Goal: Task Accomplishment & Management: Use online tool/utility

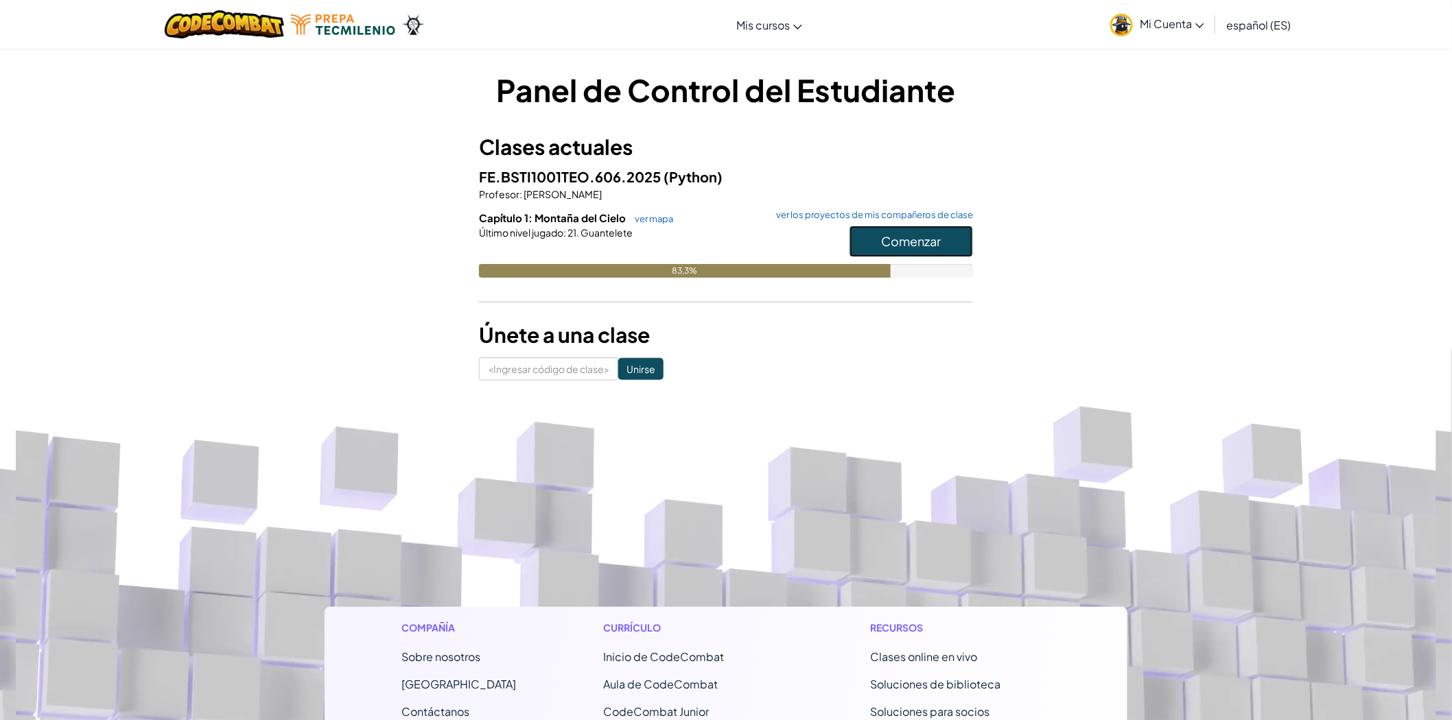
click at [899, 254] on button "Comenzar" at bounding box center [910, 242] width 123 height 32
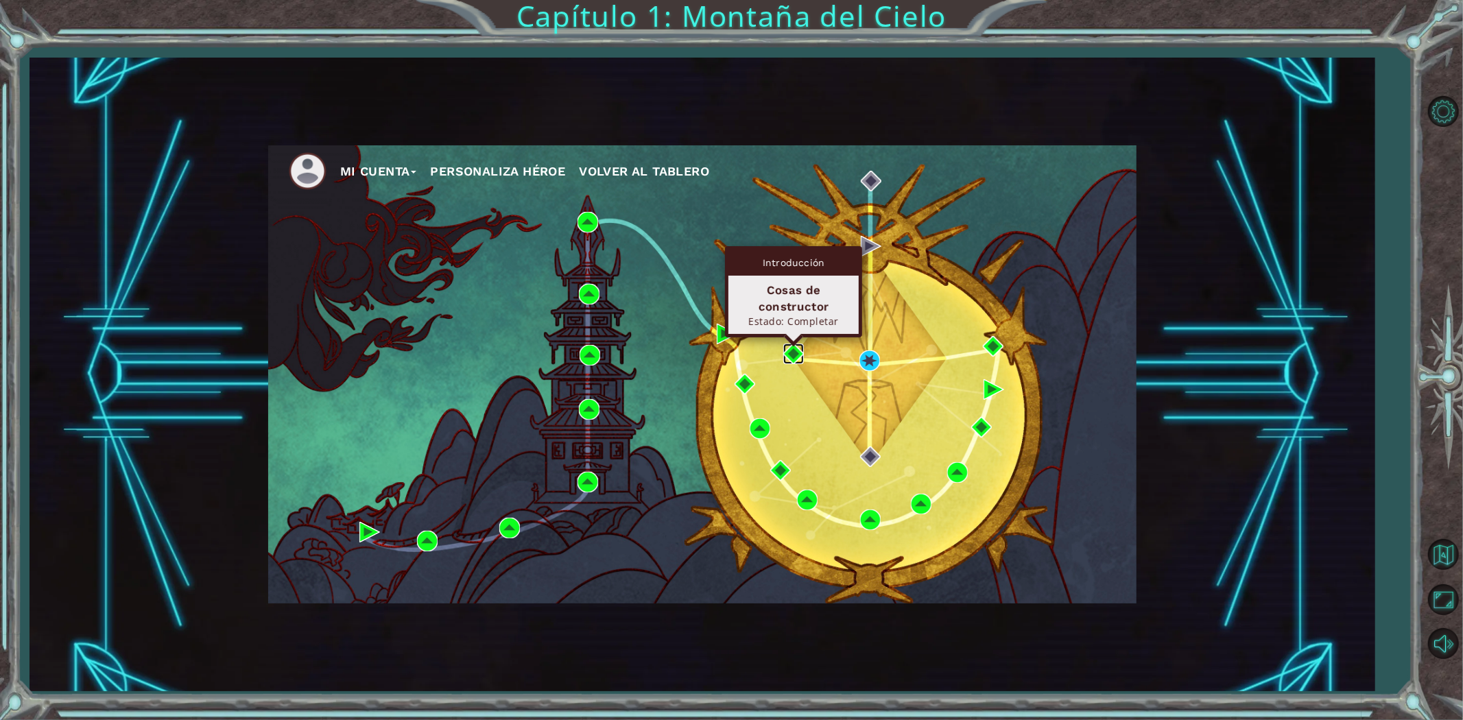
click at [787, 357] on img at bounding box center [793, 354] width 21 height 21
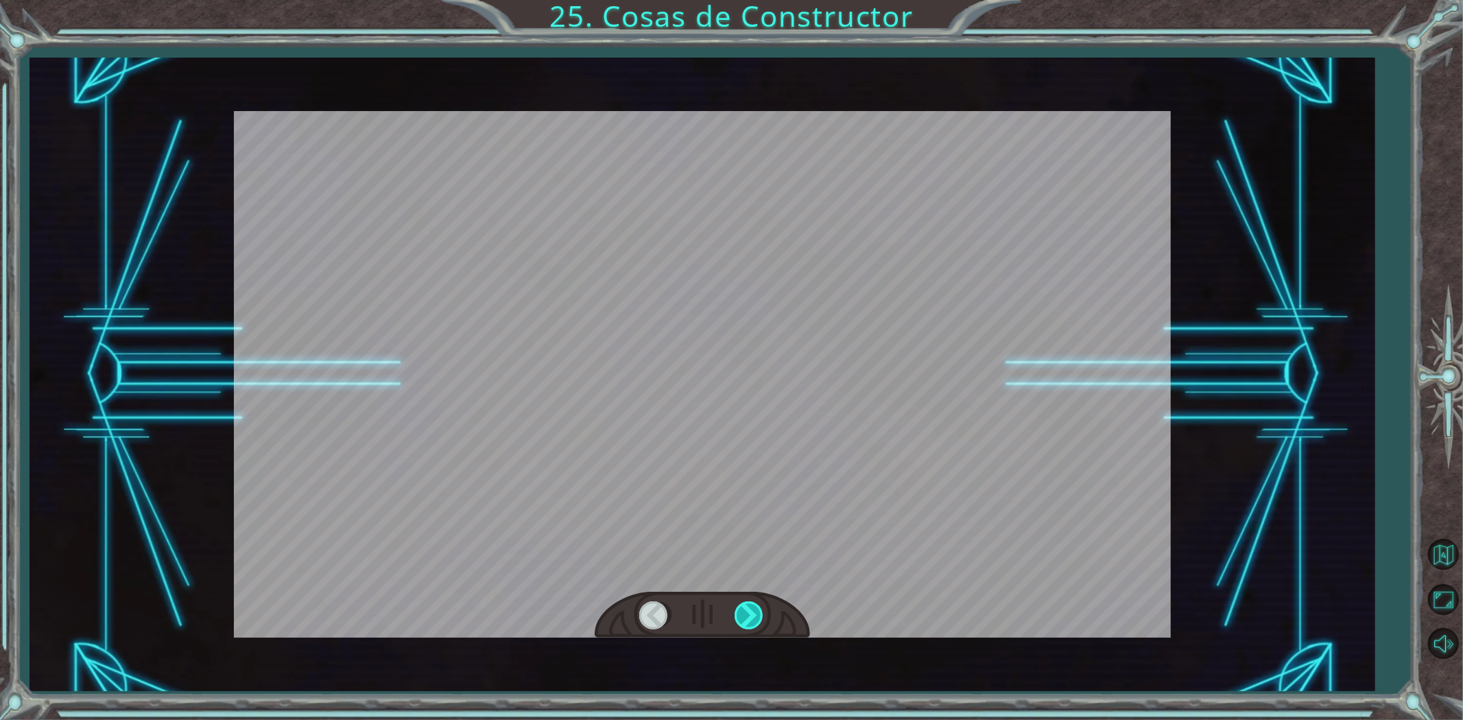
click at [748, 626] on div at bounding box center [750, 616] width 31 height 28
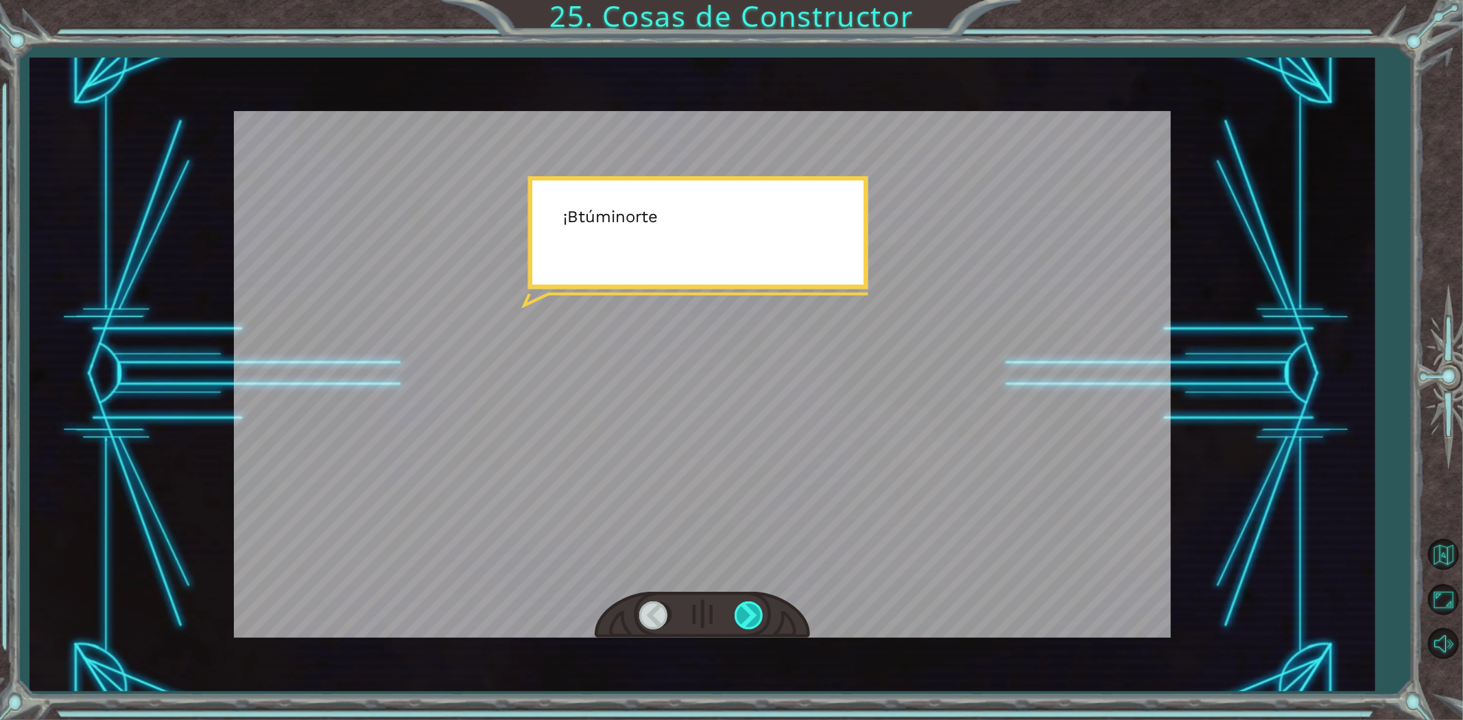
click at [748, 626] on div at bounding box center [750, 616] width 31 height 28
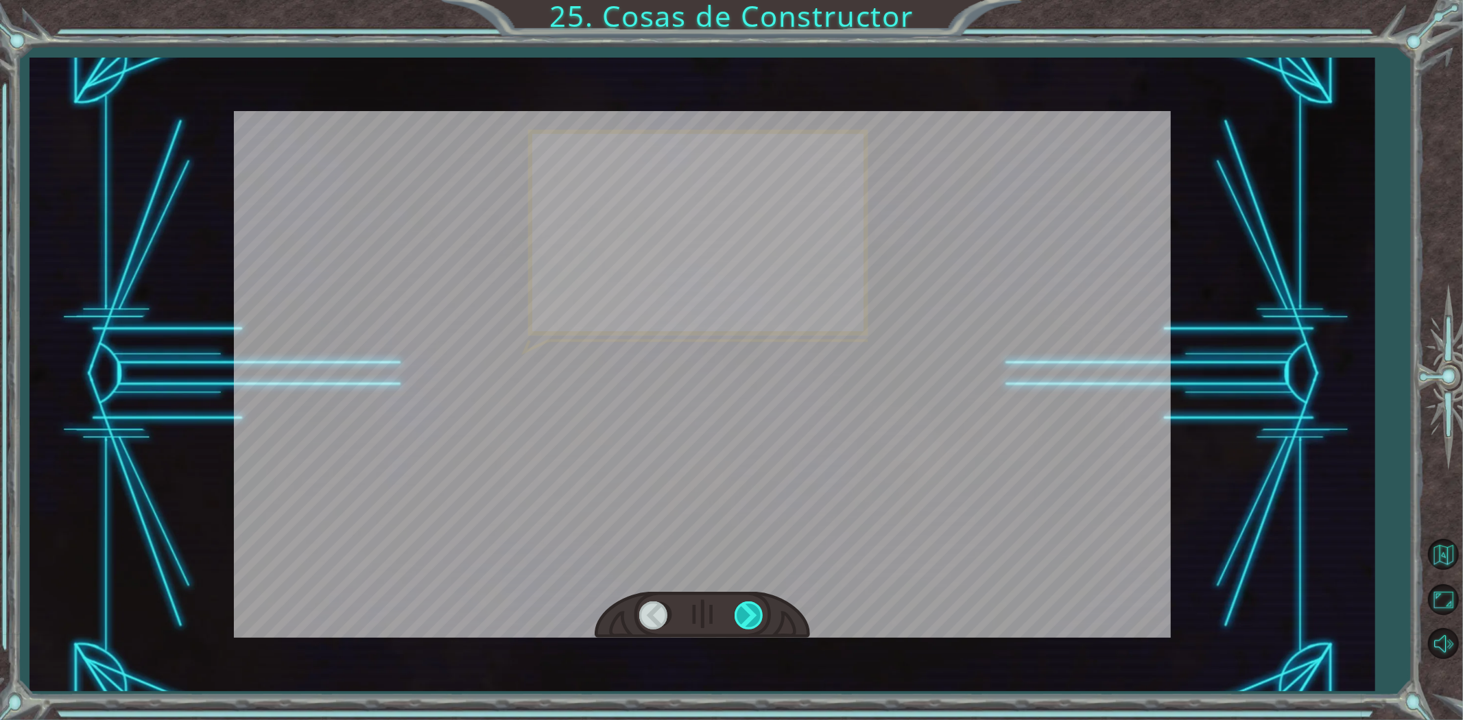
click at [748, 626] on div at bounding box center [750, 616] width 31 height 28
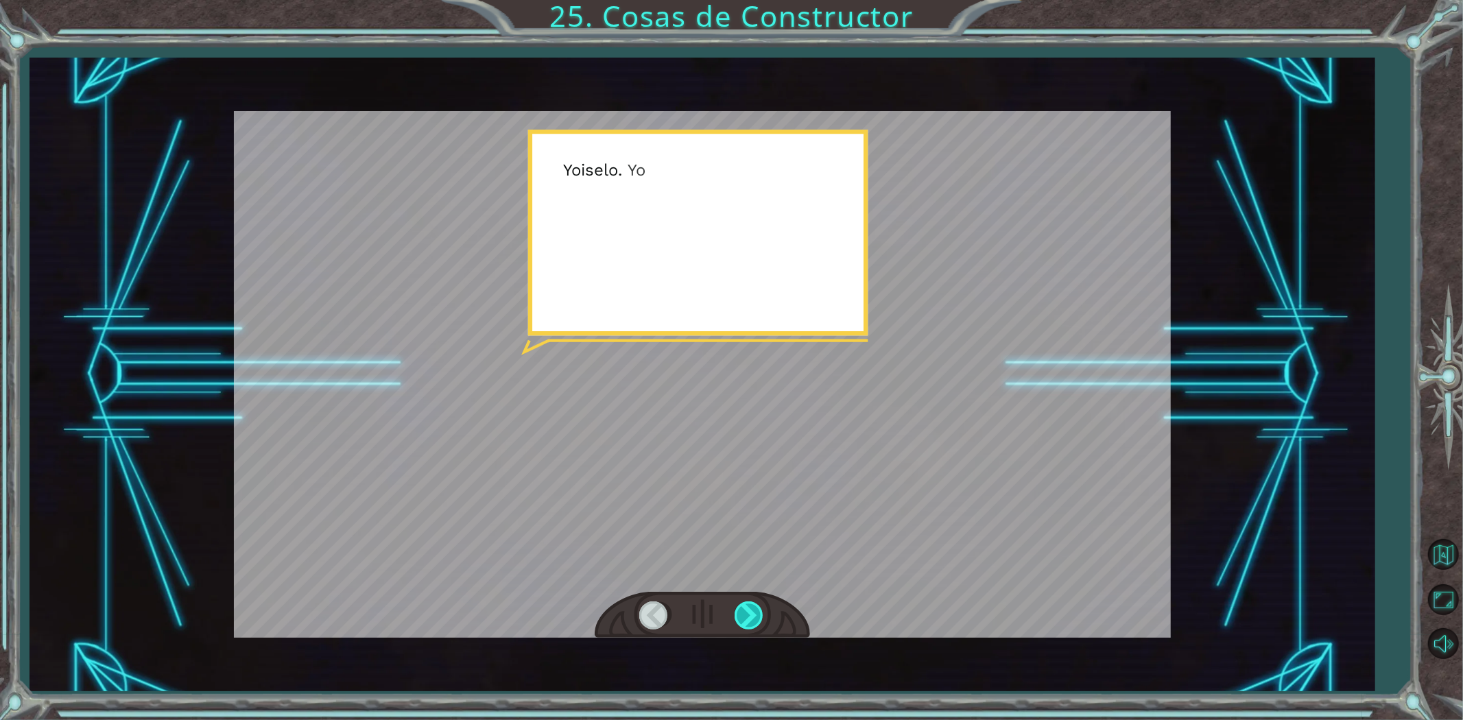
click at [748, 626] on div at bounding box center [750, 616] width 31 height 28
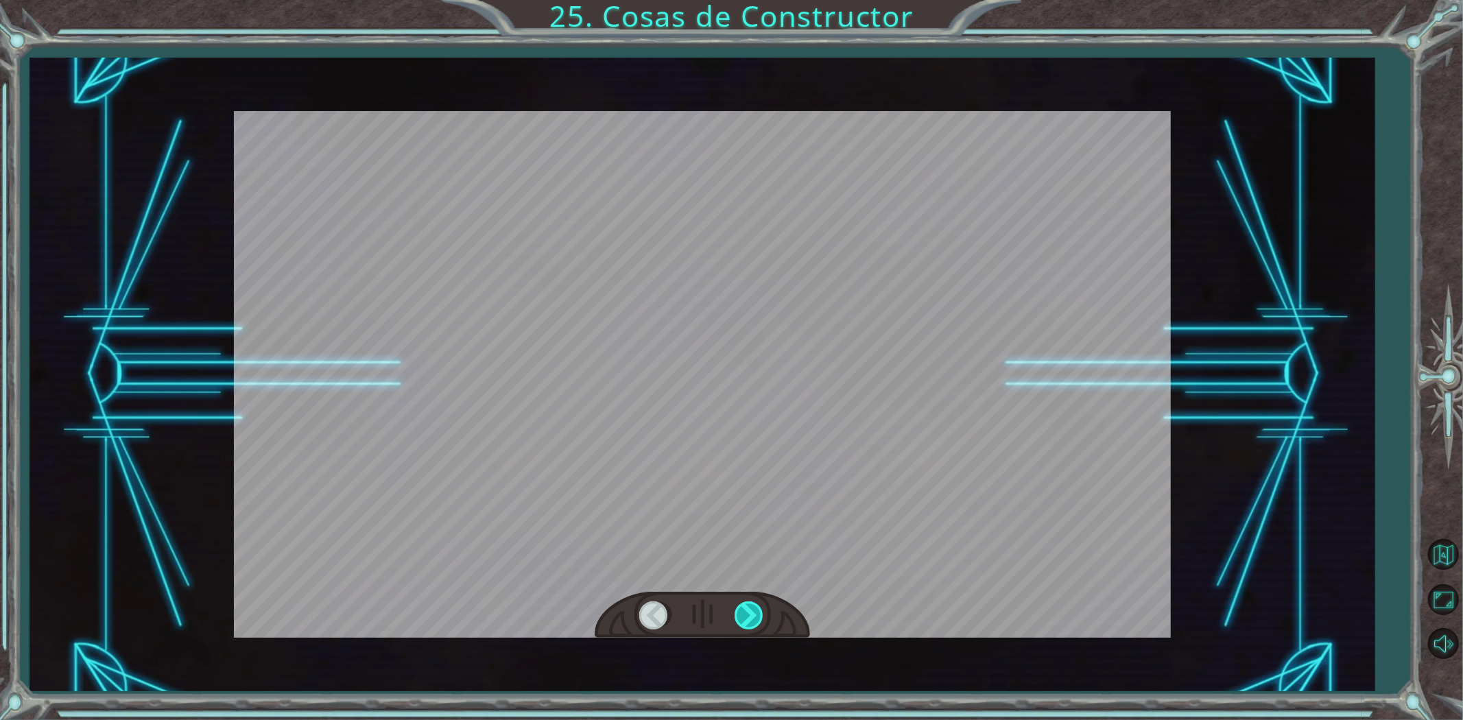
click at [748, 626] on div at bounding box center [750, 616] width 31 height 28
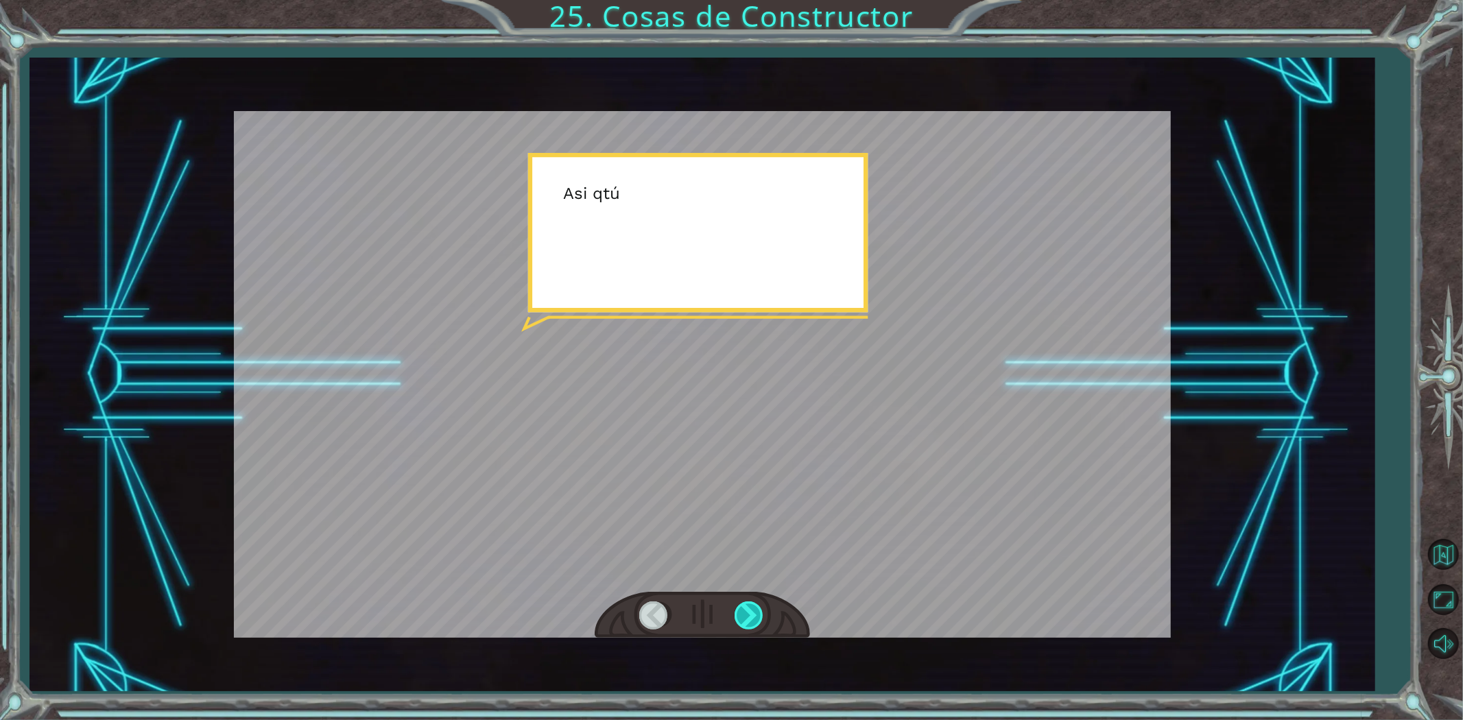
click at [748, 626] on div at bounding box center [750, 616] width 31 height 28
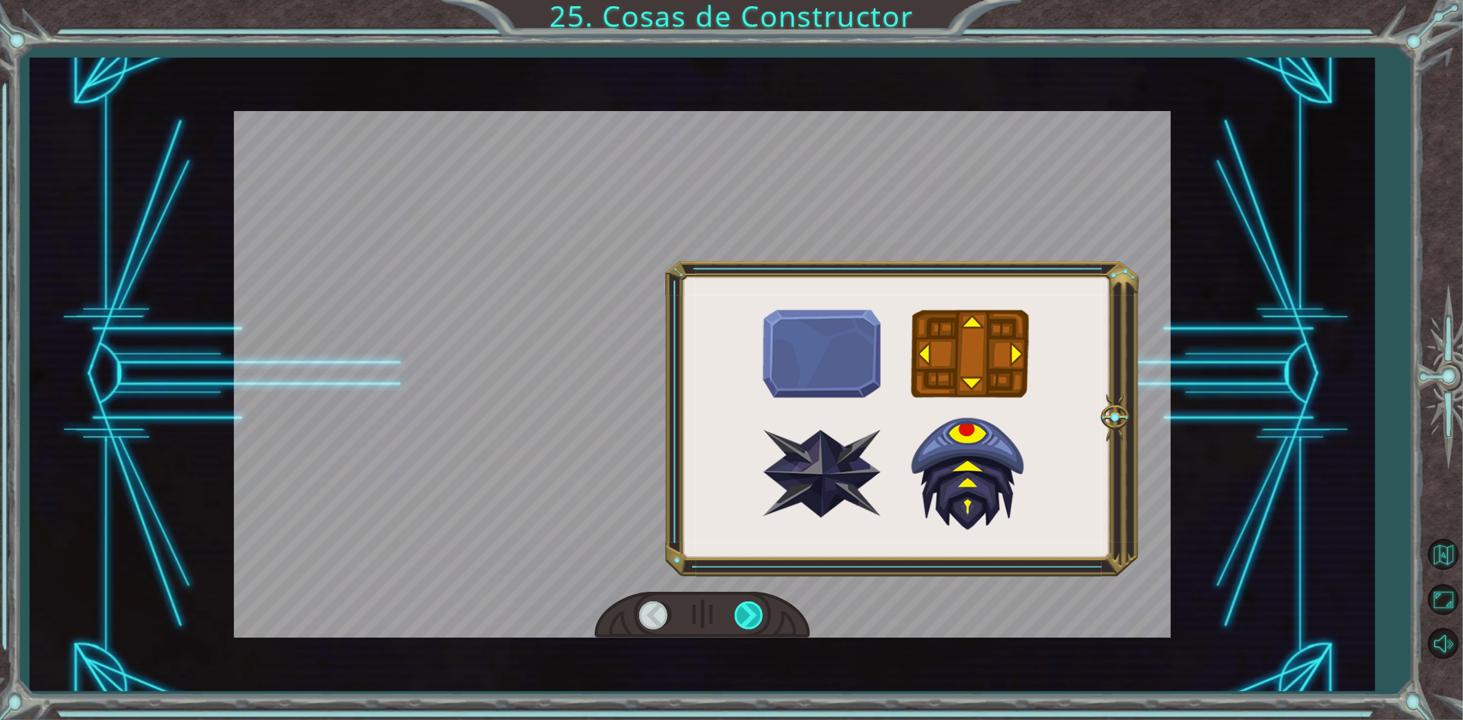
click at [748, 626] on div at bounding box center [750, 616] width 31 height 28
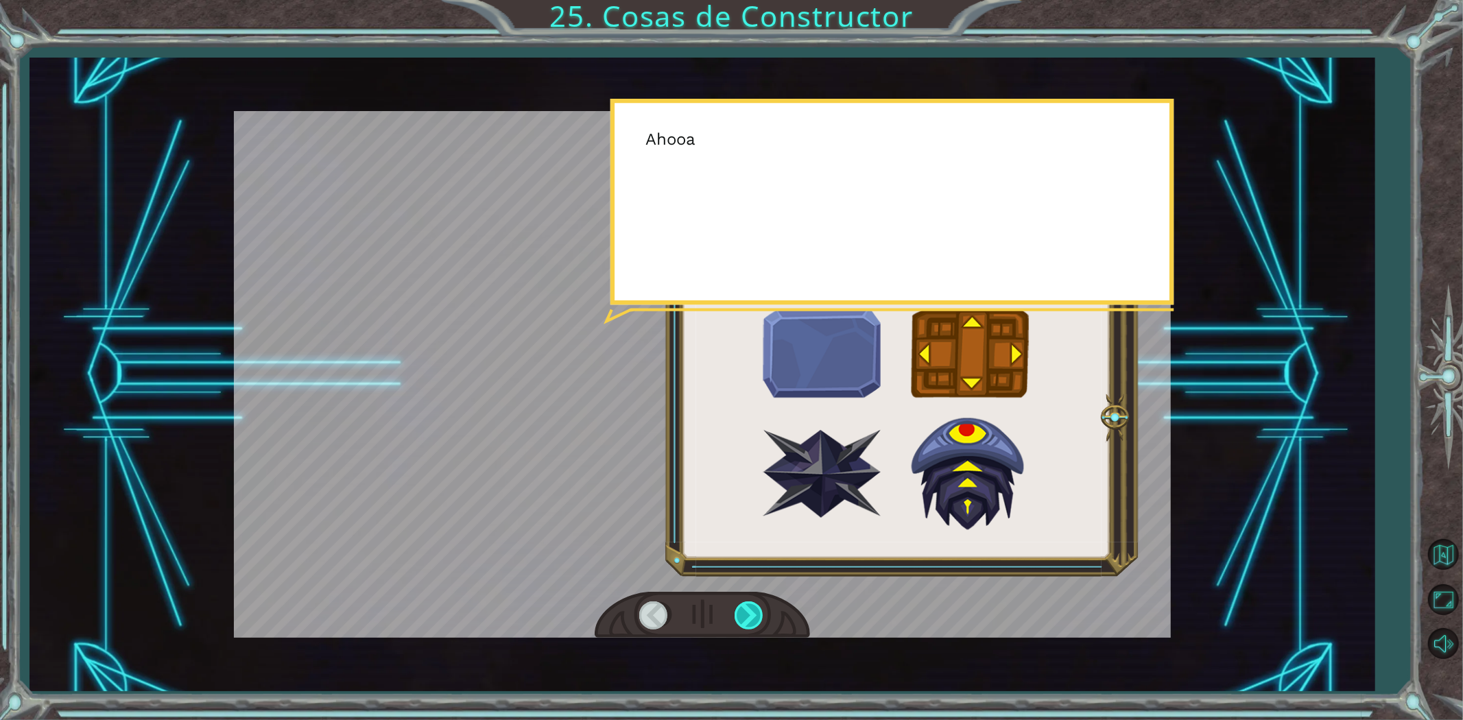
click at [748, 626] on div at bounding box center [750, 616] width 31 height 28
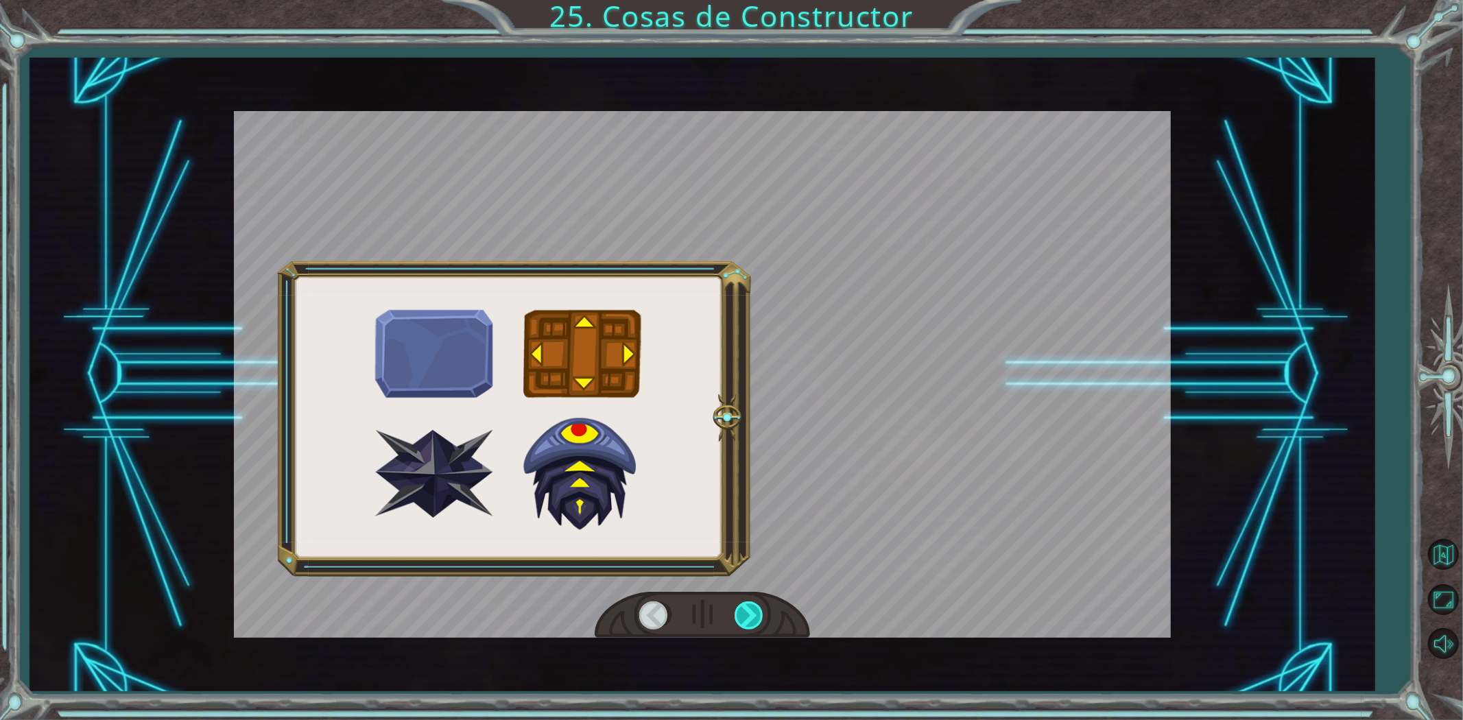
click at [748, 626] on div at bounding box center [750, 616] width 31 height 28
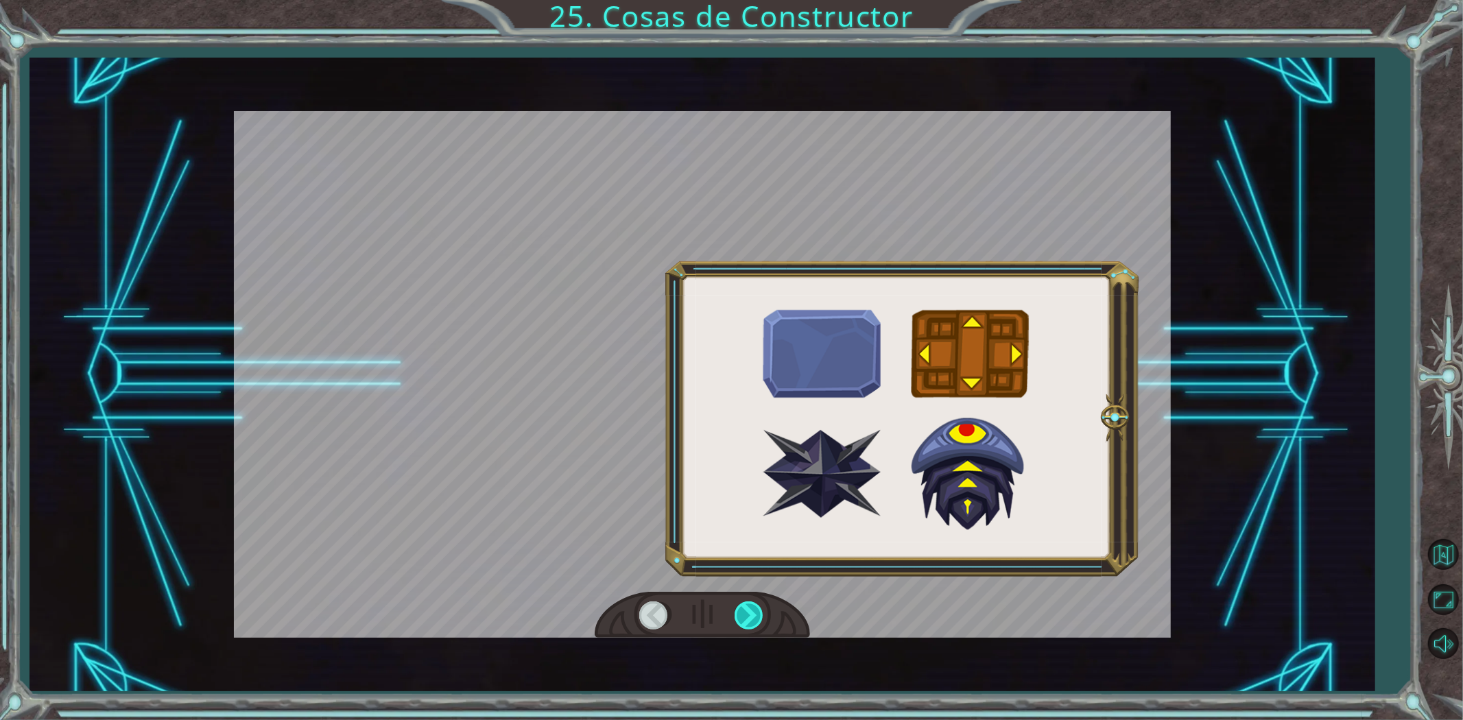
click at [748, 626] on div at bounding box center [750, 616] width 31 height 28
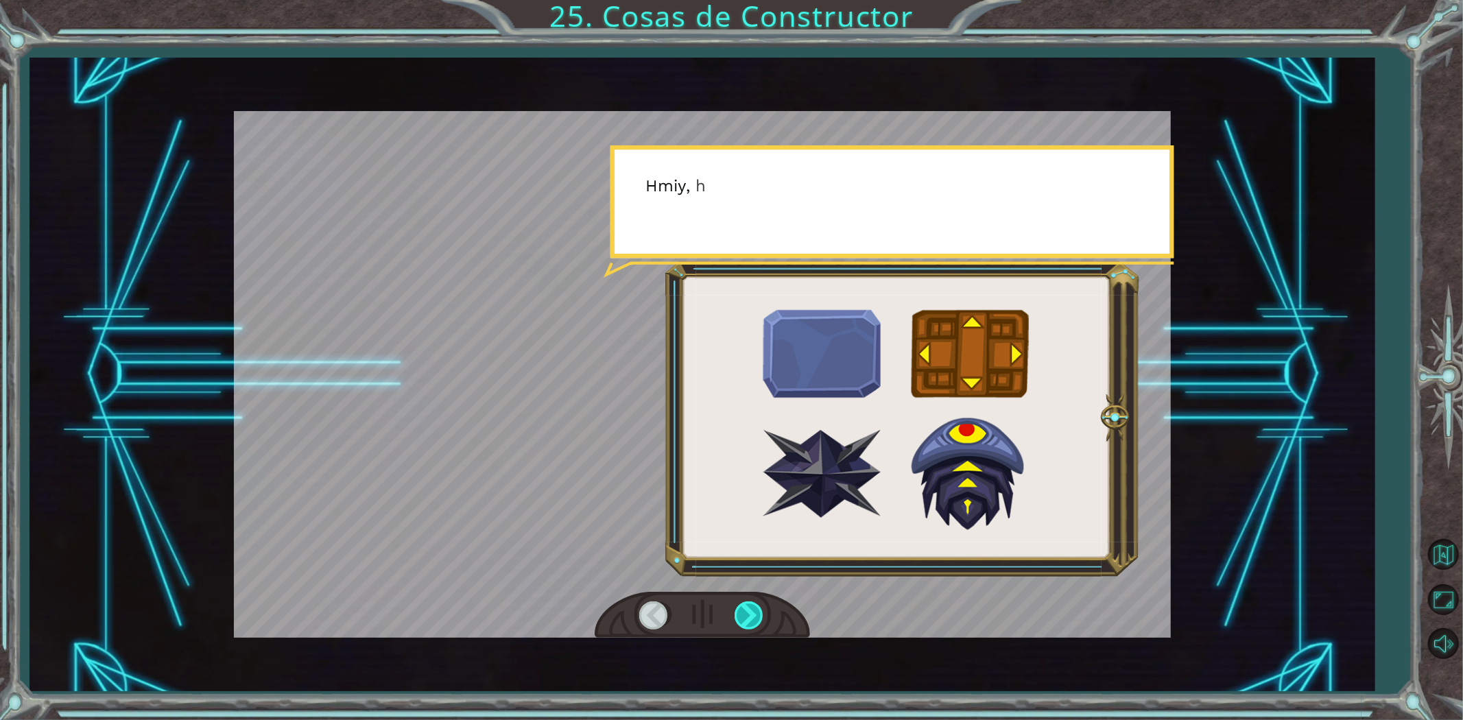
click at [748, 626] on div at bounding box center [750, 616] width 31 height 28
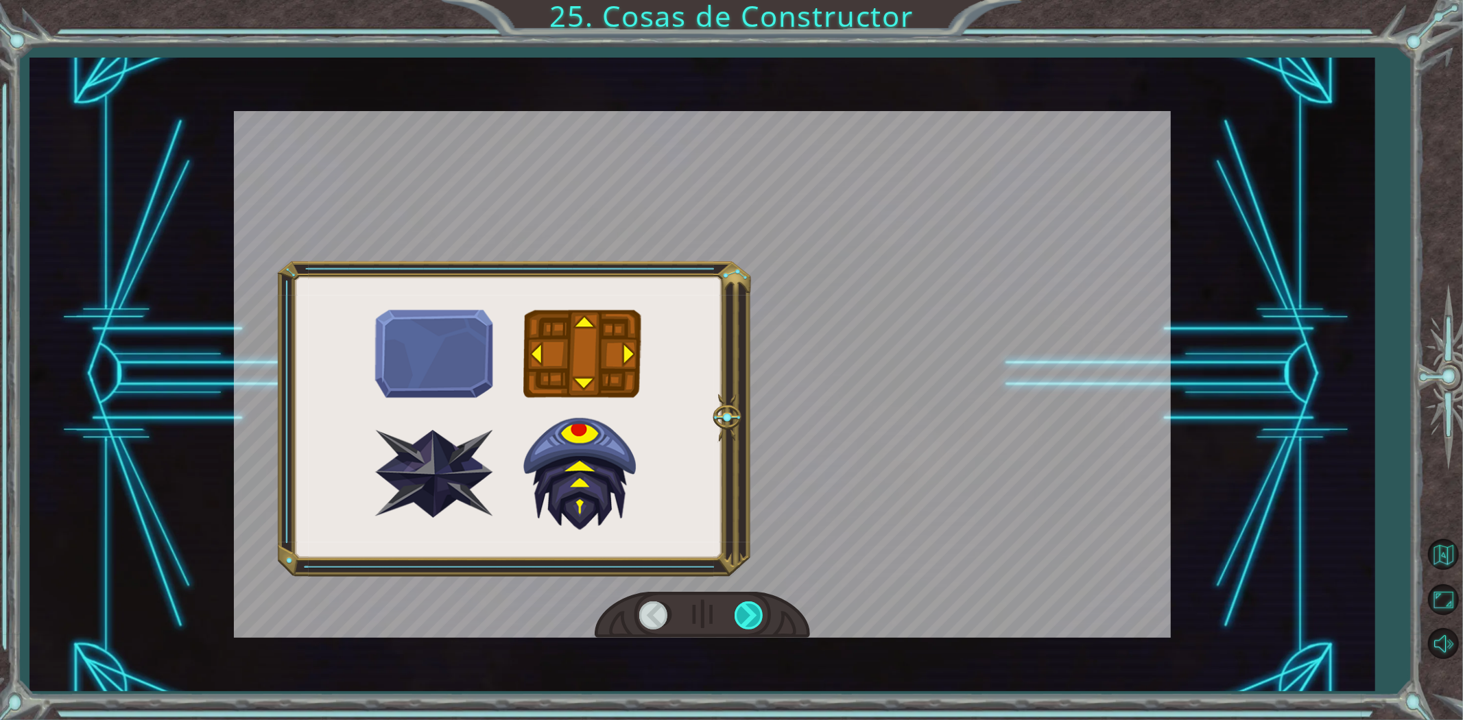
click at [748, 626] on div at bounding box center [750, 616] width 31 height 28
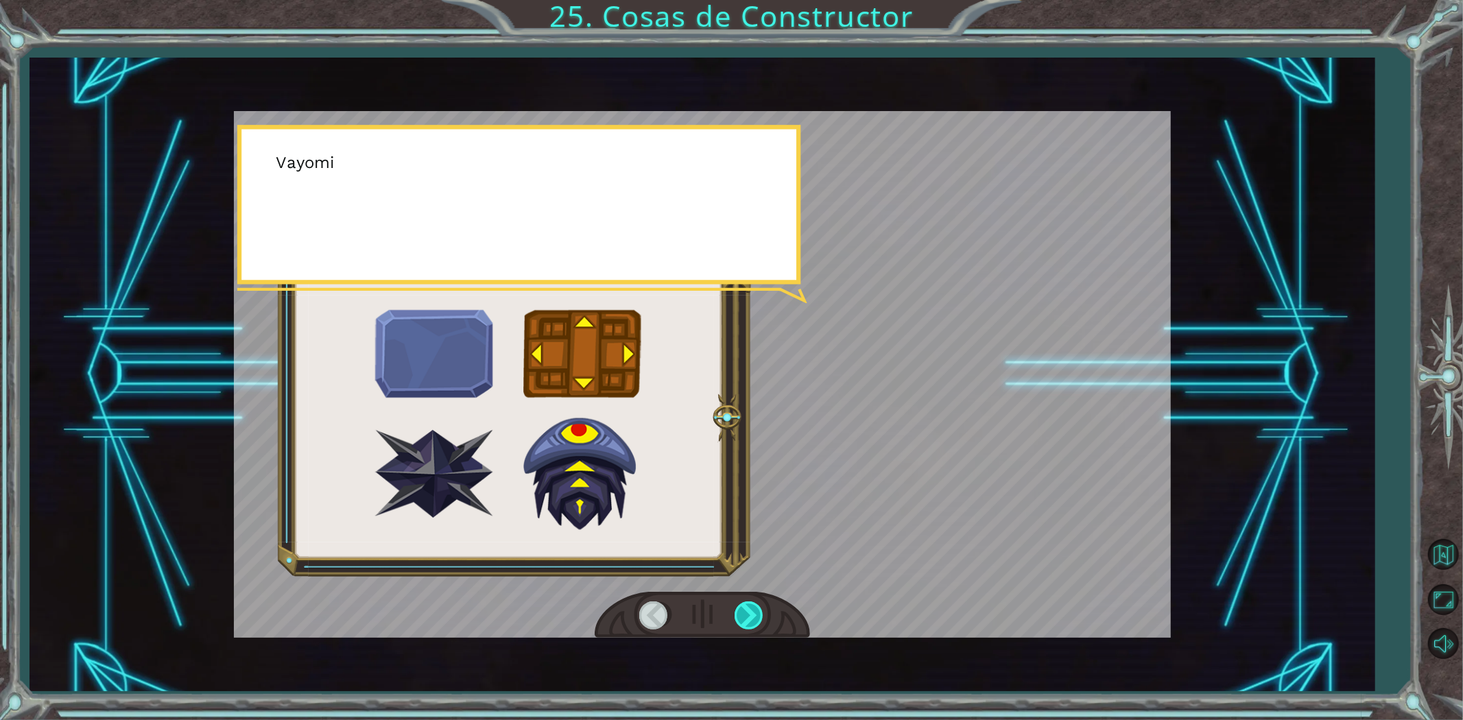
click at [748, 626] on div at bounding box center [750, 616] width 31 height 28
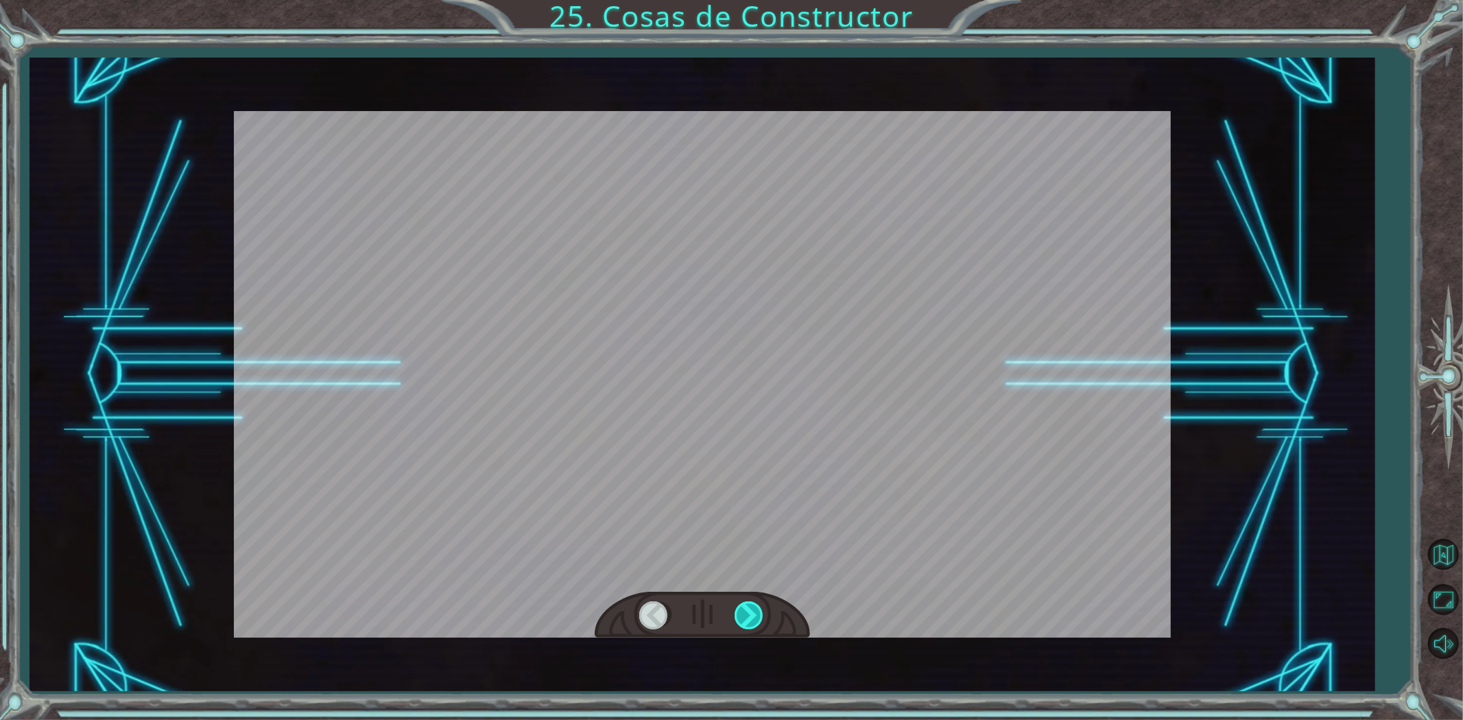
click at [748, 626] on div at bounding box center [750, 616] width 31 height 28
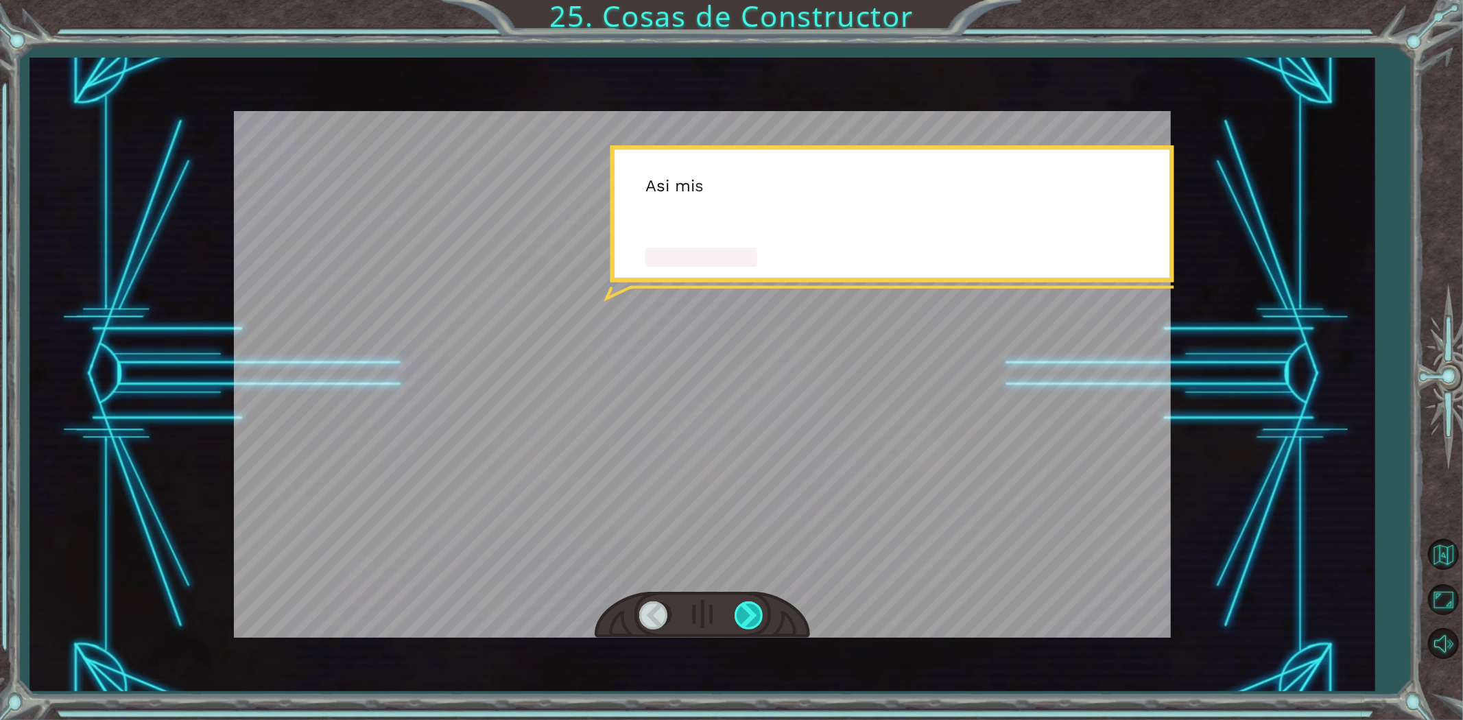
click at [751, 623] on div at bounding box center [750, 616] width 31 height 28
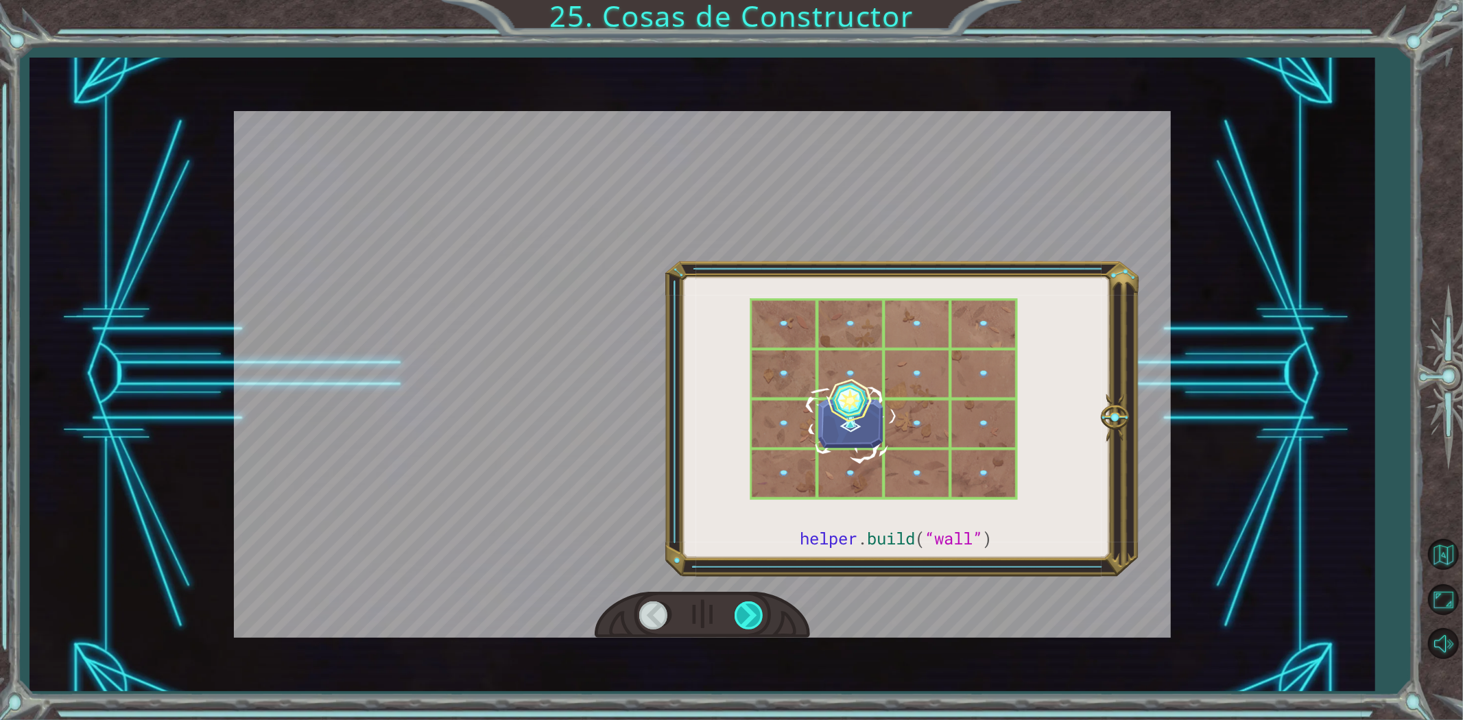
click at [751, 623] on div at bounding box center [750, 616] width 31 height 28
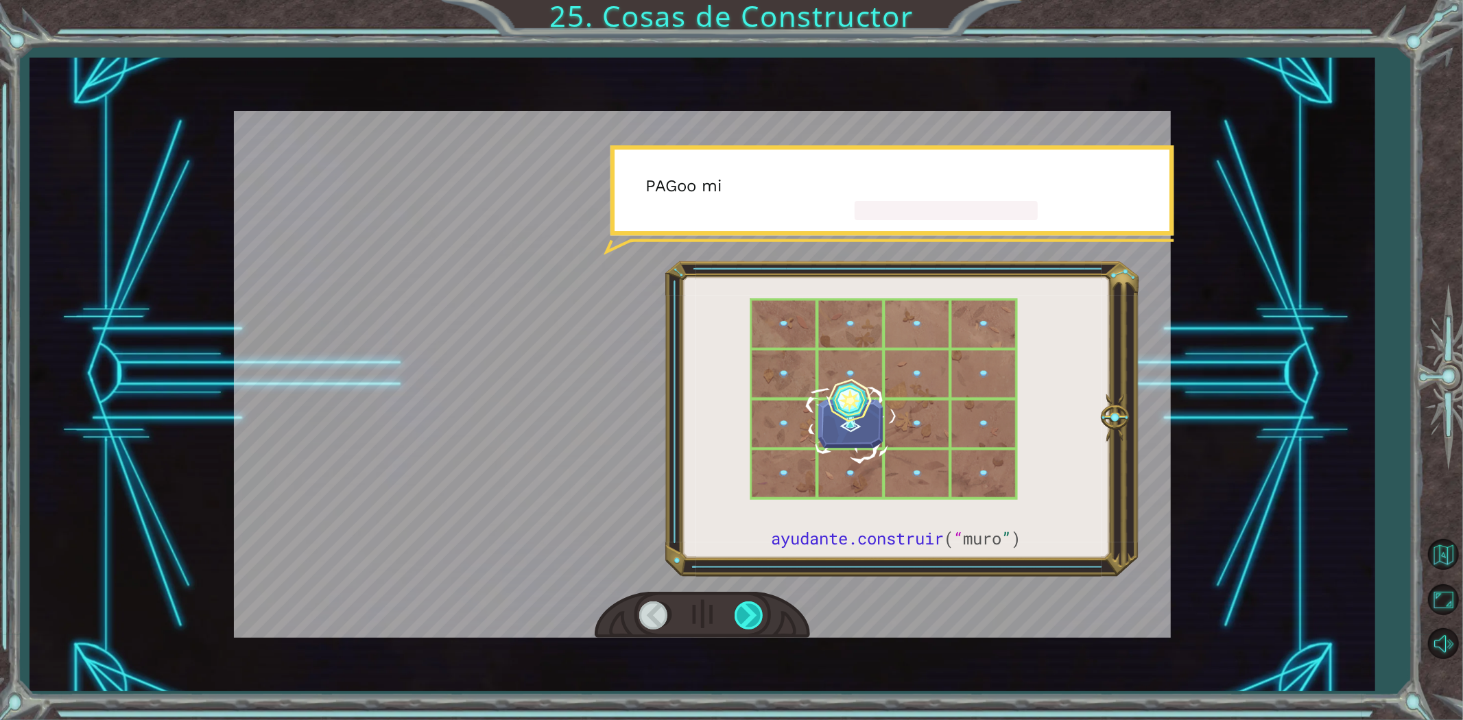
click at [751, 623] on div at bounding box center [750, 616] width 31 height 28
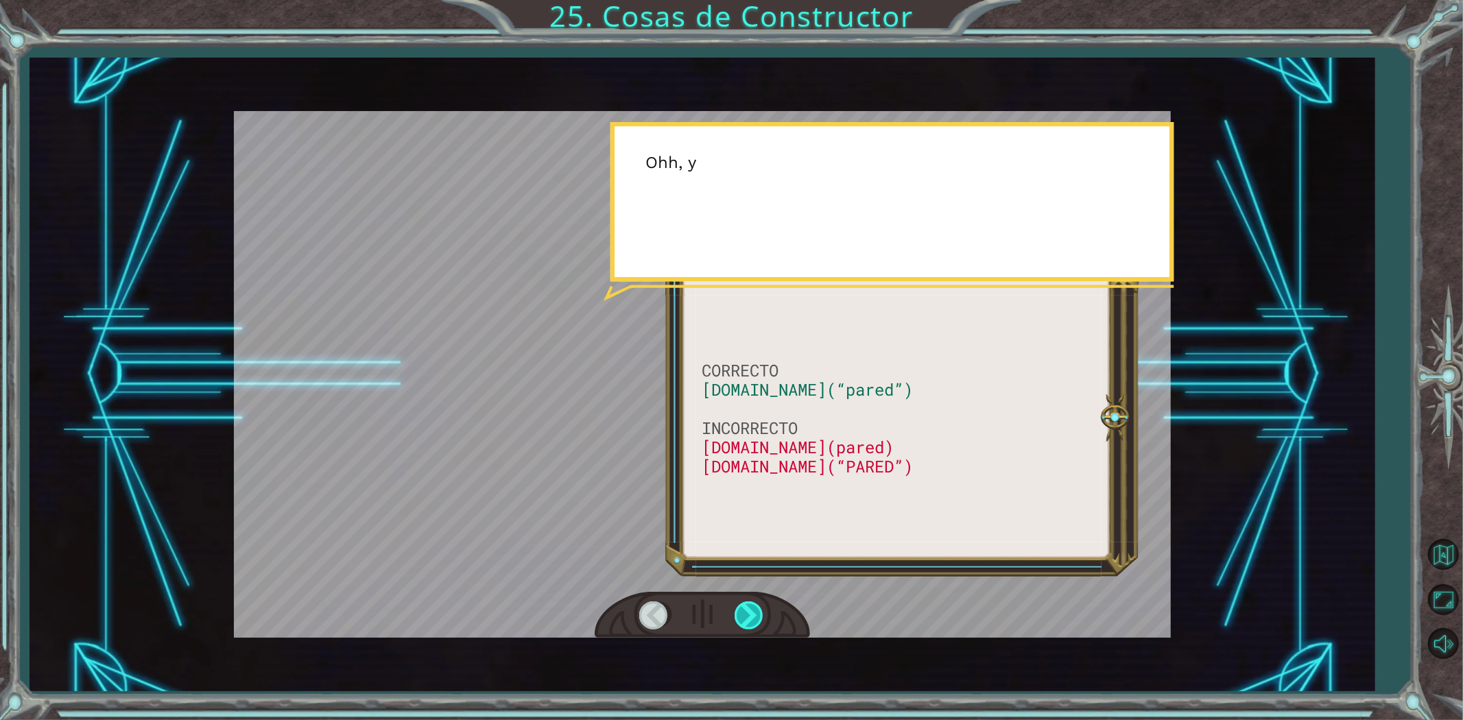
click at [751, 623] on div at bounding box center [750, 616] width 31 height 28
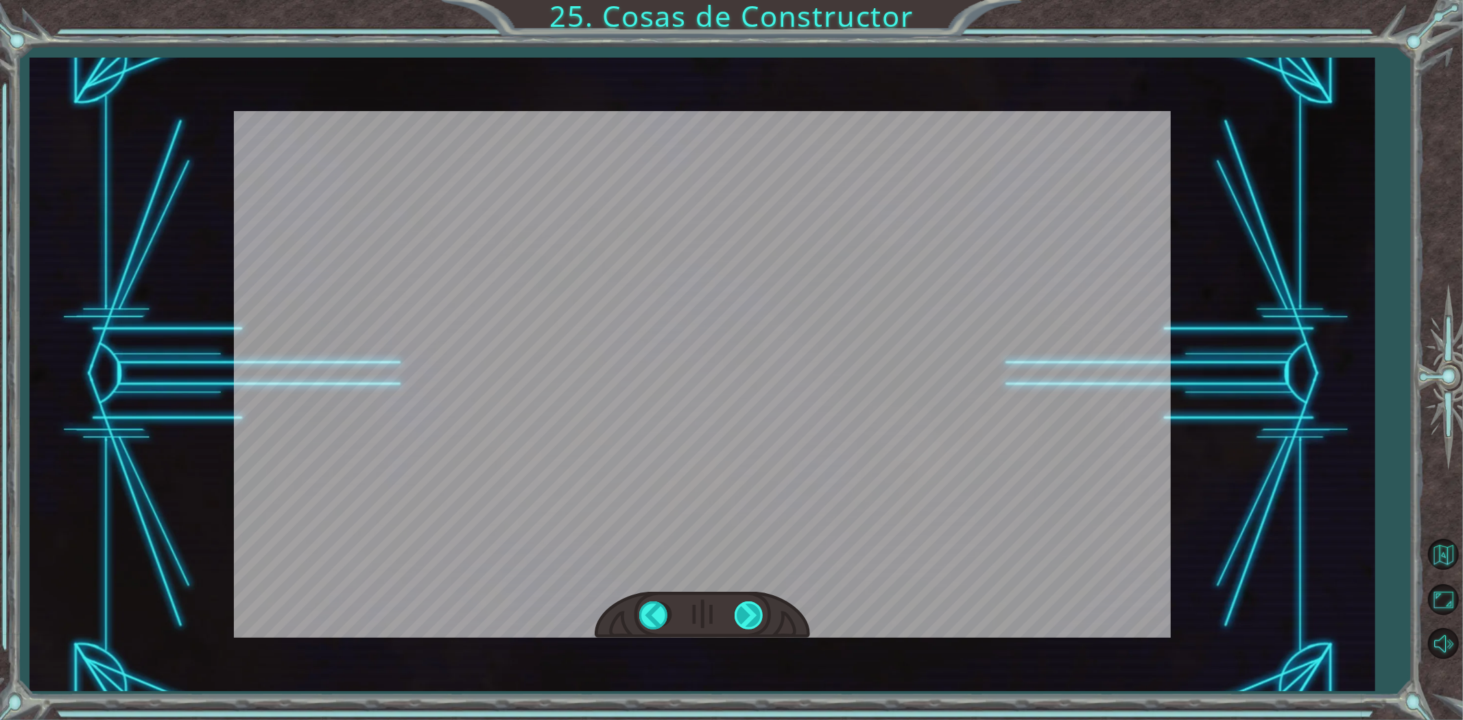
click at [751, 623] on div at bounding box center [750, 616] width 31 height 28
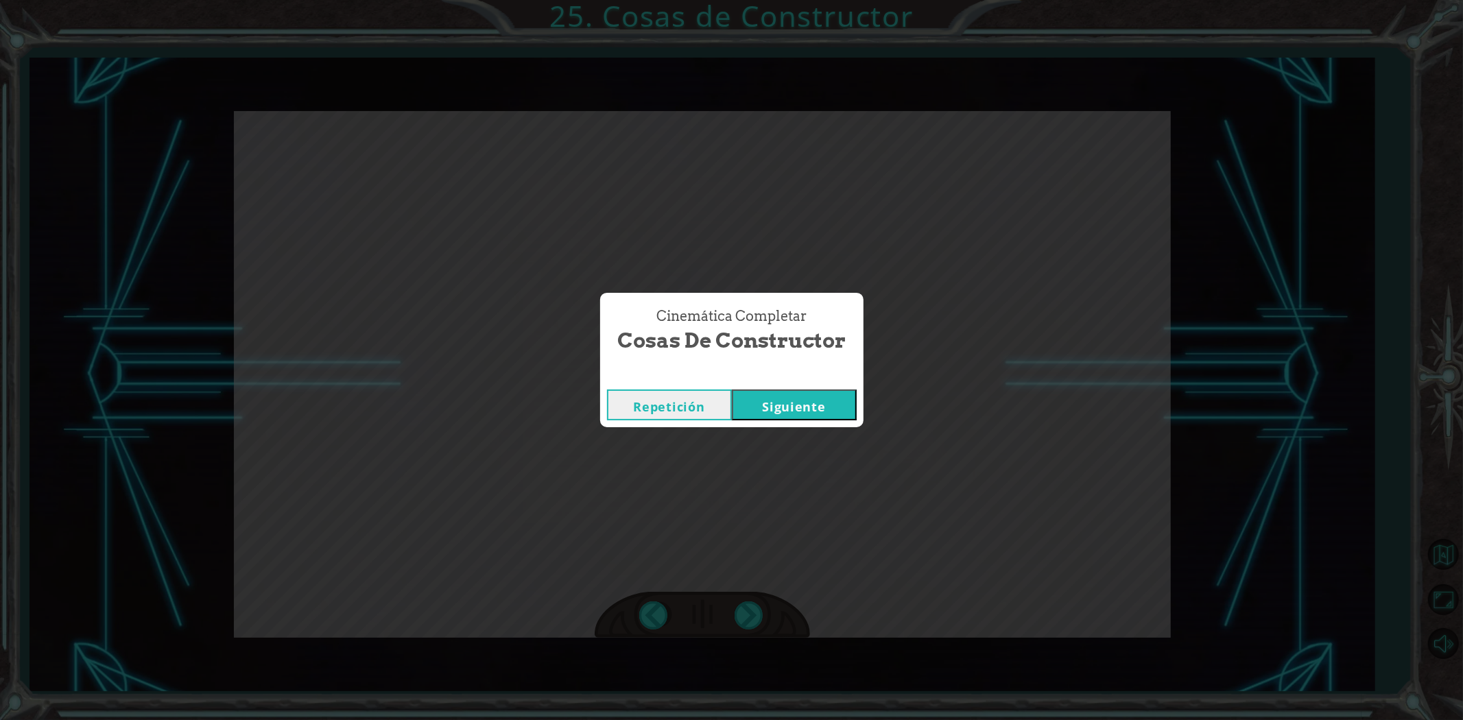
click at [778, 427] on div "Repetición [GEOGRAPHIC_DATA]" at bounding box center [731, 405] width 263 height 45
click at [792, 419] on button "Siguiente" at bounding box center [794, 405] width 125 height 31
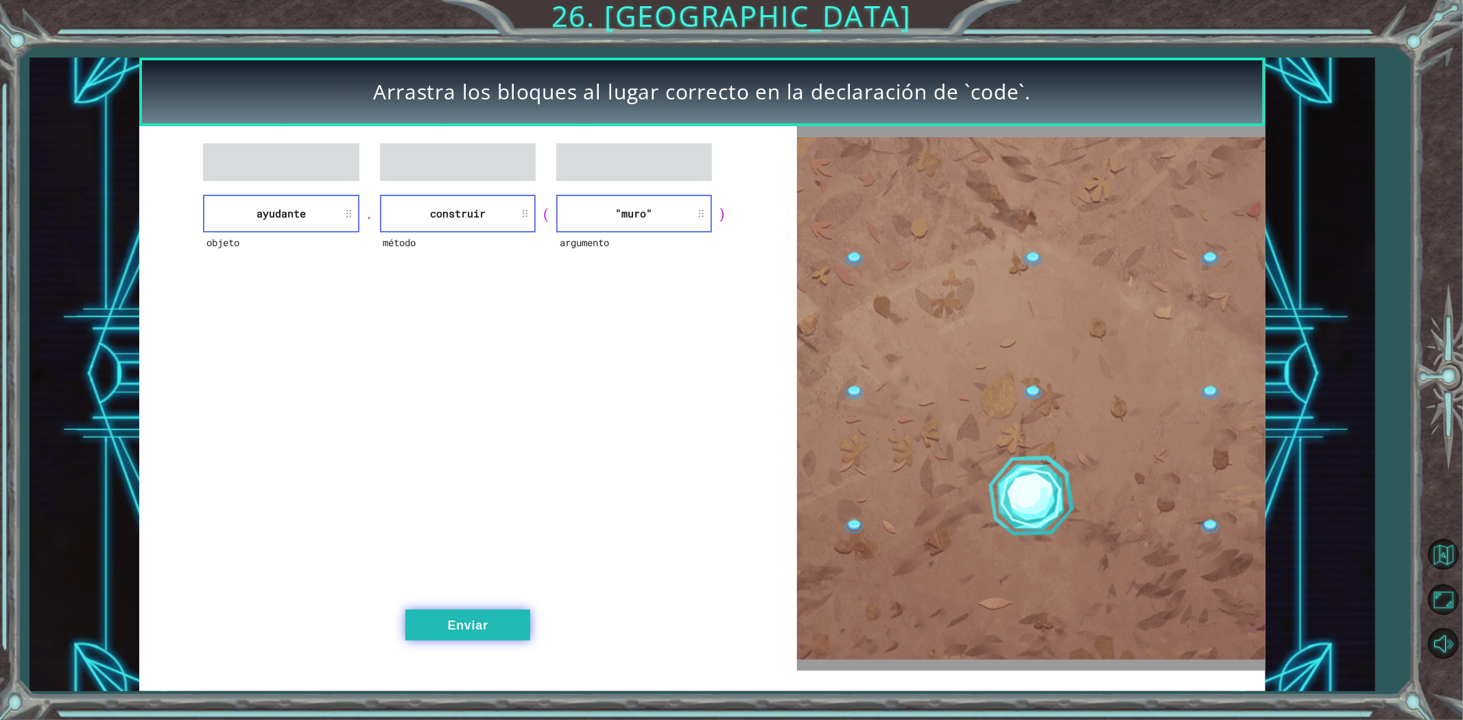
click at [449, 622] on font "Enviar" at bounding box center [468, 626] width 40 height 14
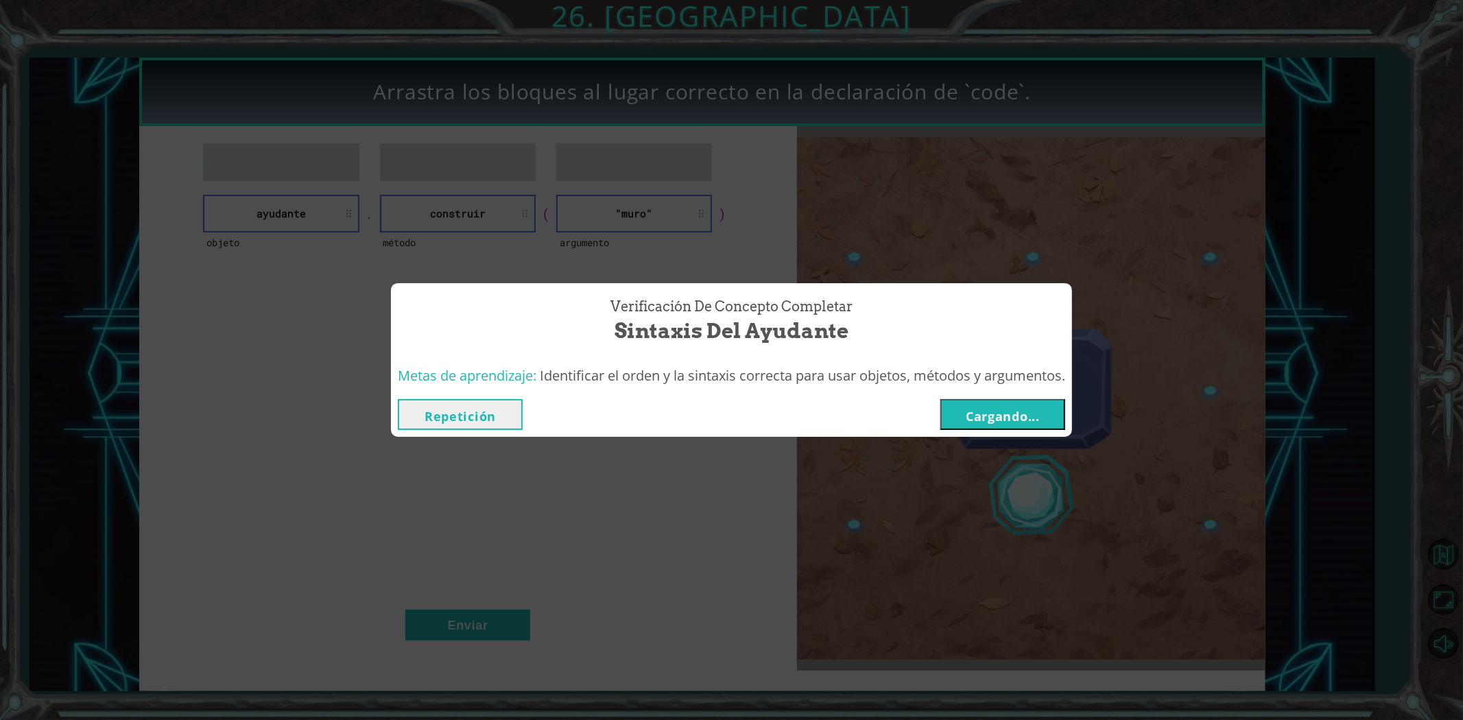
click at [978, 421] on font "Cargando..." at bounding box center [1003, 416] width 74 height 16
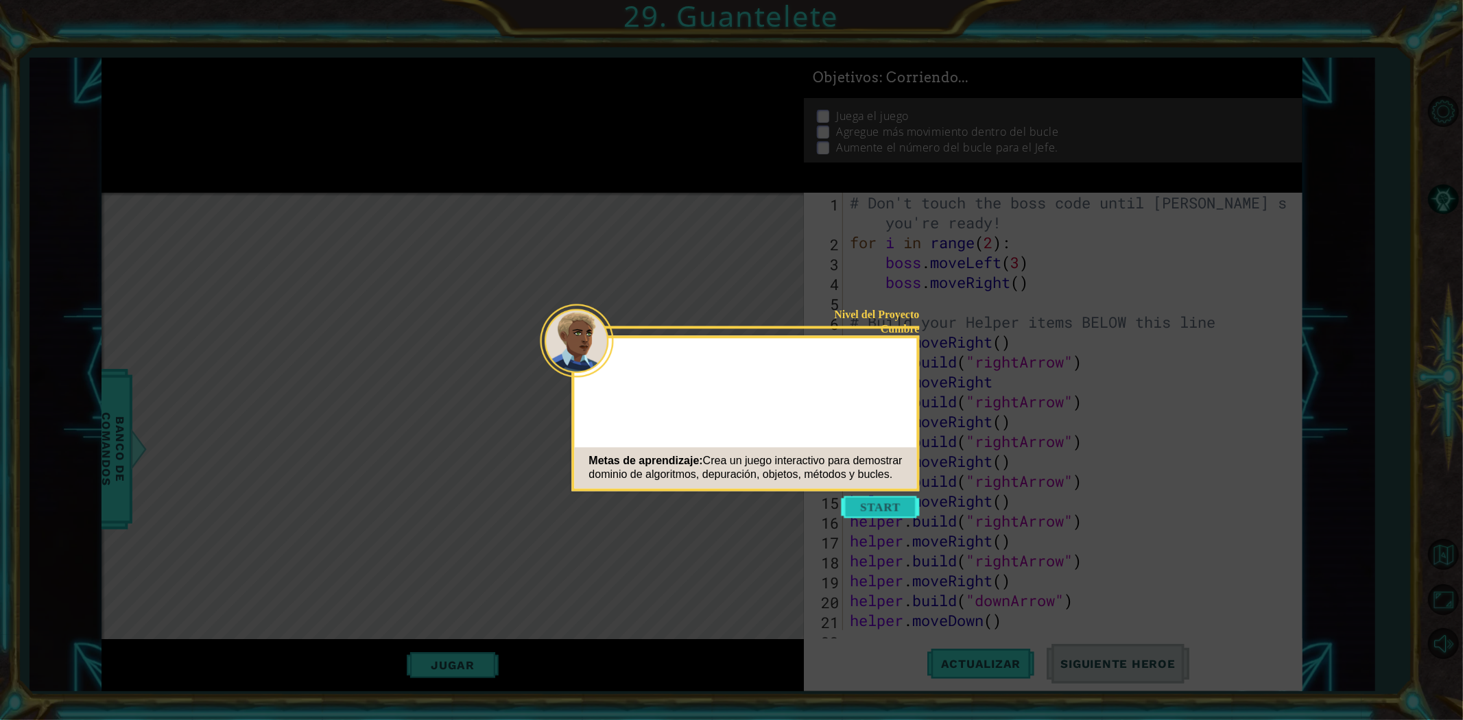
click at [883, 508] on button "Comenzar" at bounding box center [881, 507] width 78 height 22
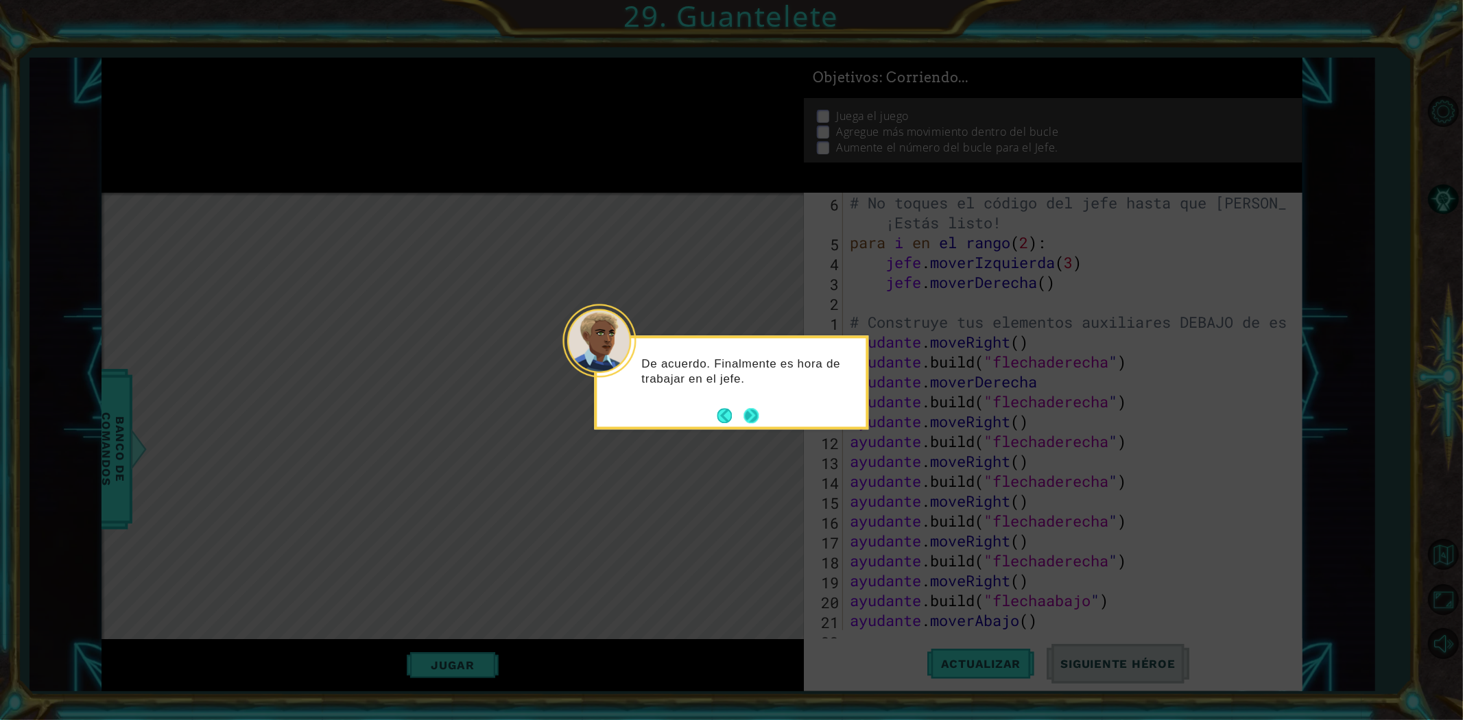
click at [753, 419] on button "Próximo" at bounding box center [751, 415] width 23 height 23
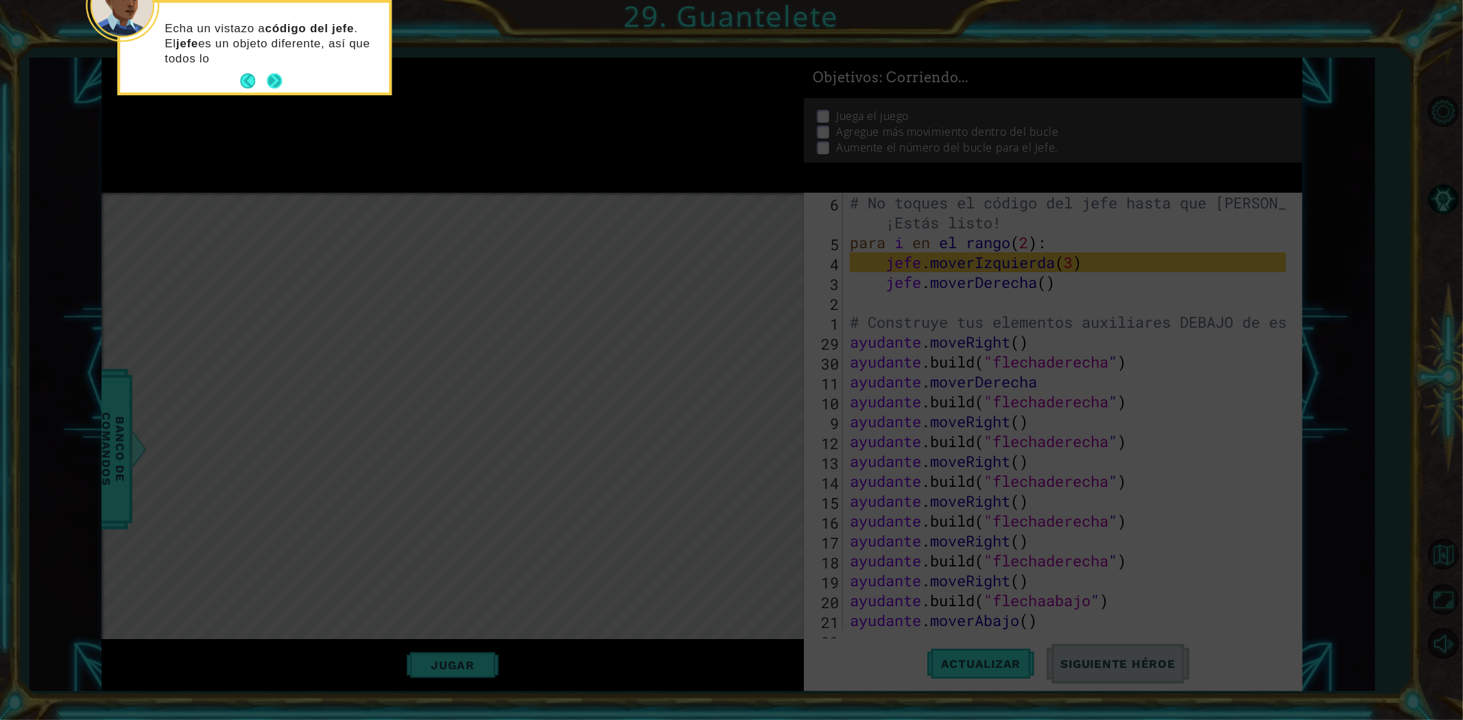
click at [270, 79] on button "Próximo" at bounding box center [274, 81] width 19 height 19
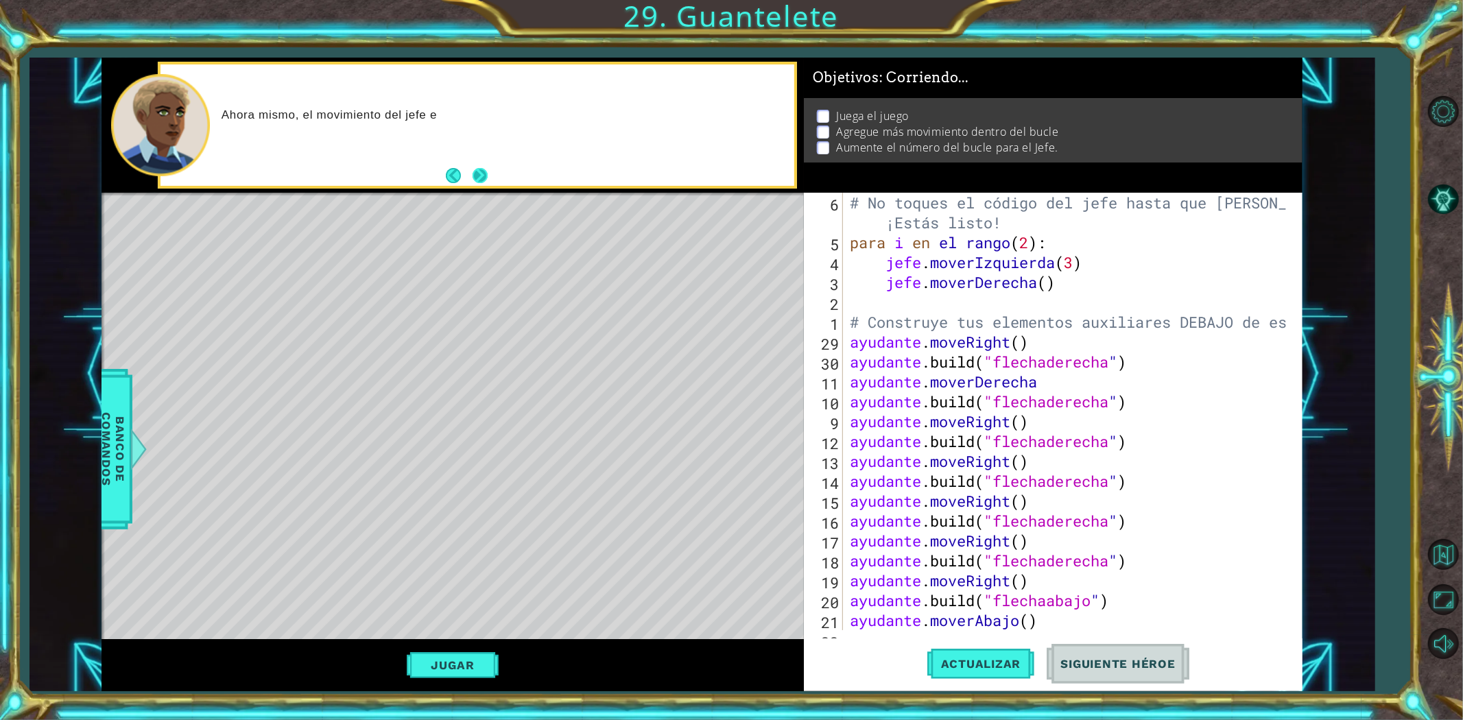
click at [483, 182] on button "Próximo" at bounding box center [480, 175] width 19 height 19
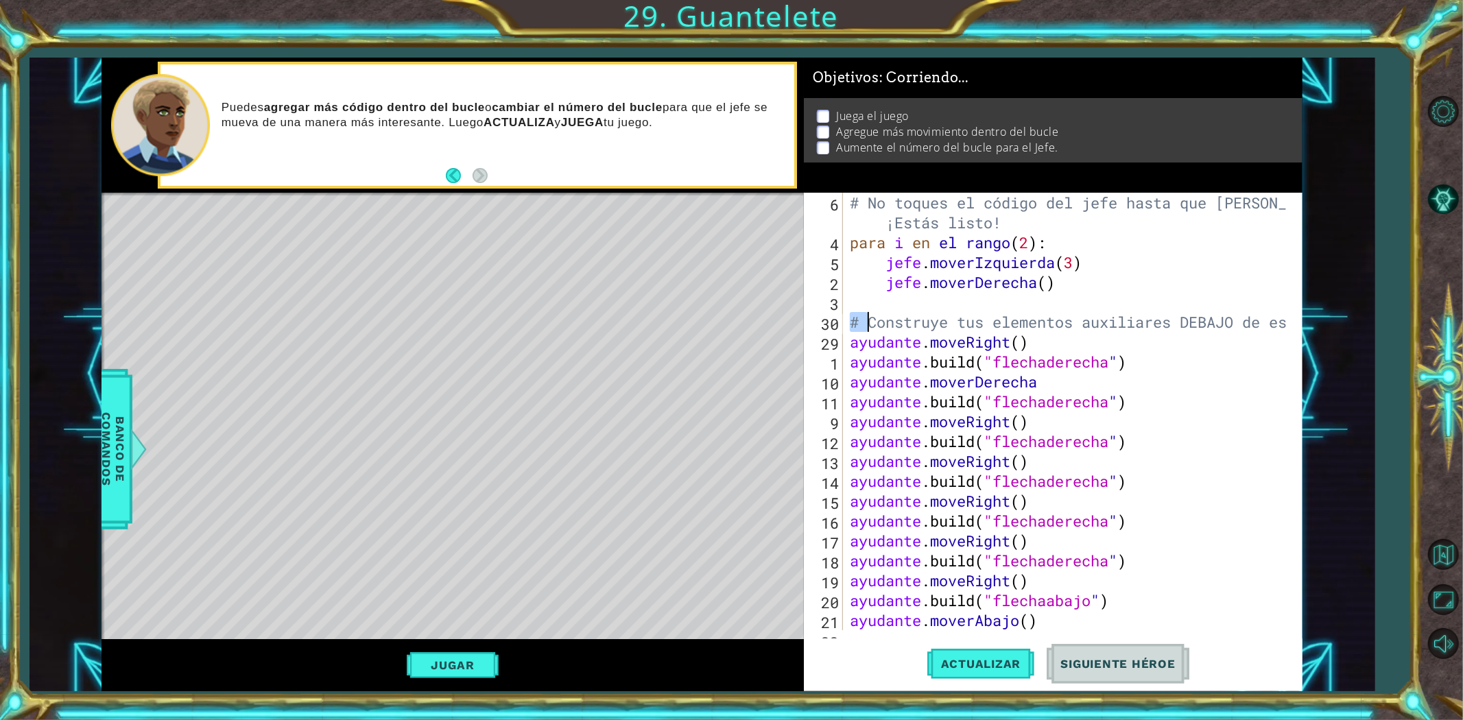
drag, startPoint x: 852, startPoint y: 320, endPoint x: 866, endPoint y: 324, distance: 14.1
click at [866, 324] on div "# No toques el código del jefe hasta que [PERSON_NAME] lo diga ¡Estás listo! pa…" at bounding box center [1070, 441] width 446 height 497
click at [864, 342] on div "# No toques el código del jefe hasta que [PERSON_NAME] lo diga ¡Estás listo! pa…" at bounding box center [1070, 441] width 446 height 497
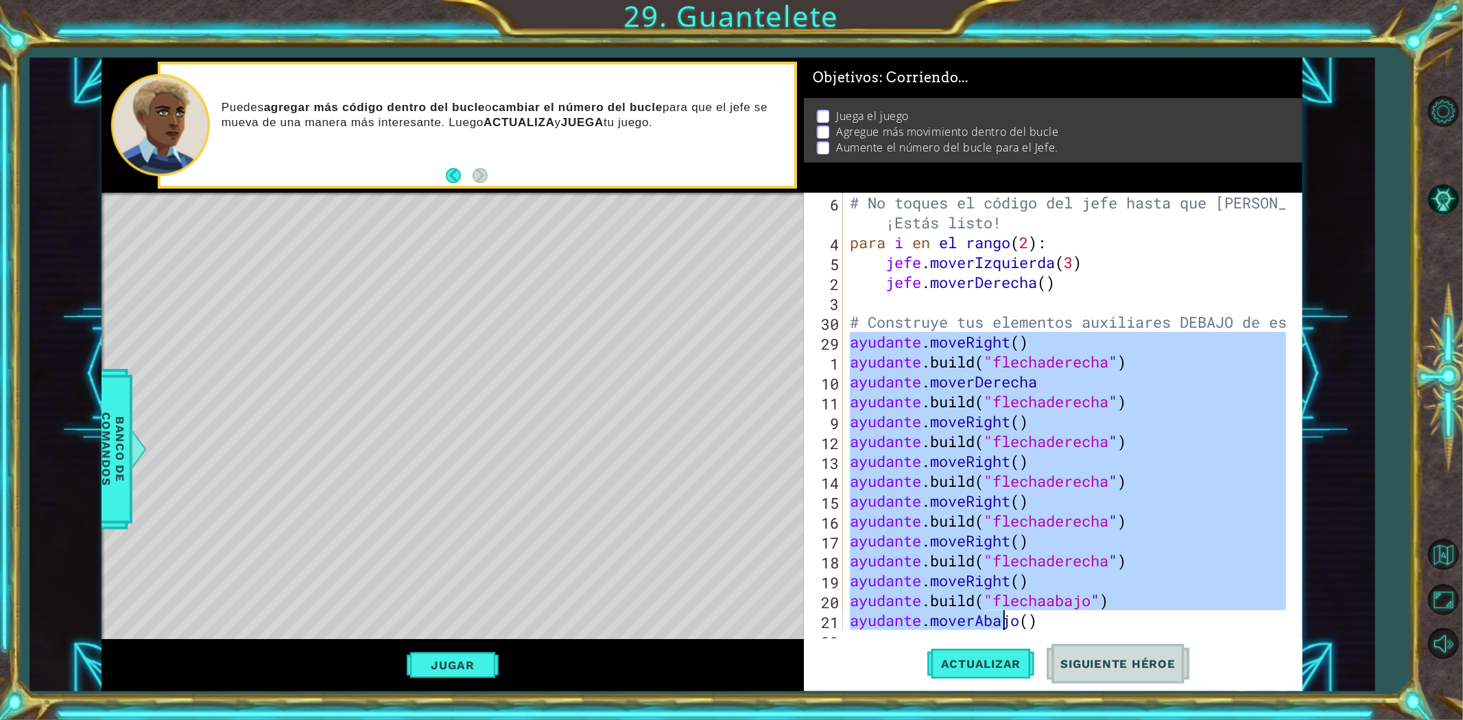
drag, startPoint x: 853, startPoint y: 340, endPoint x: 1196, endPoint y: 618, distance: 441.9
click at [1196, 618] on div "# No toques el código del jefe hasta que [PERSON_NAME] lo diga ¡Estás listo! pa…" at bounding box center [1070, 441] width 446 height 497
type textarea "[DOMAIN_NAME]("downArrow") helper.moveDown()"
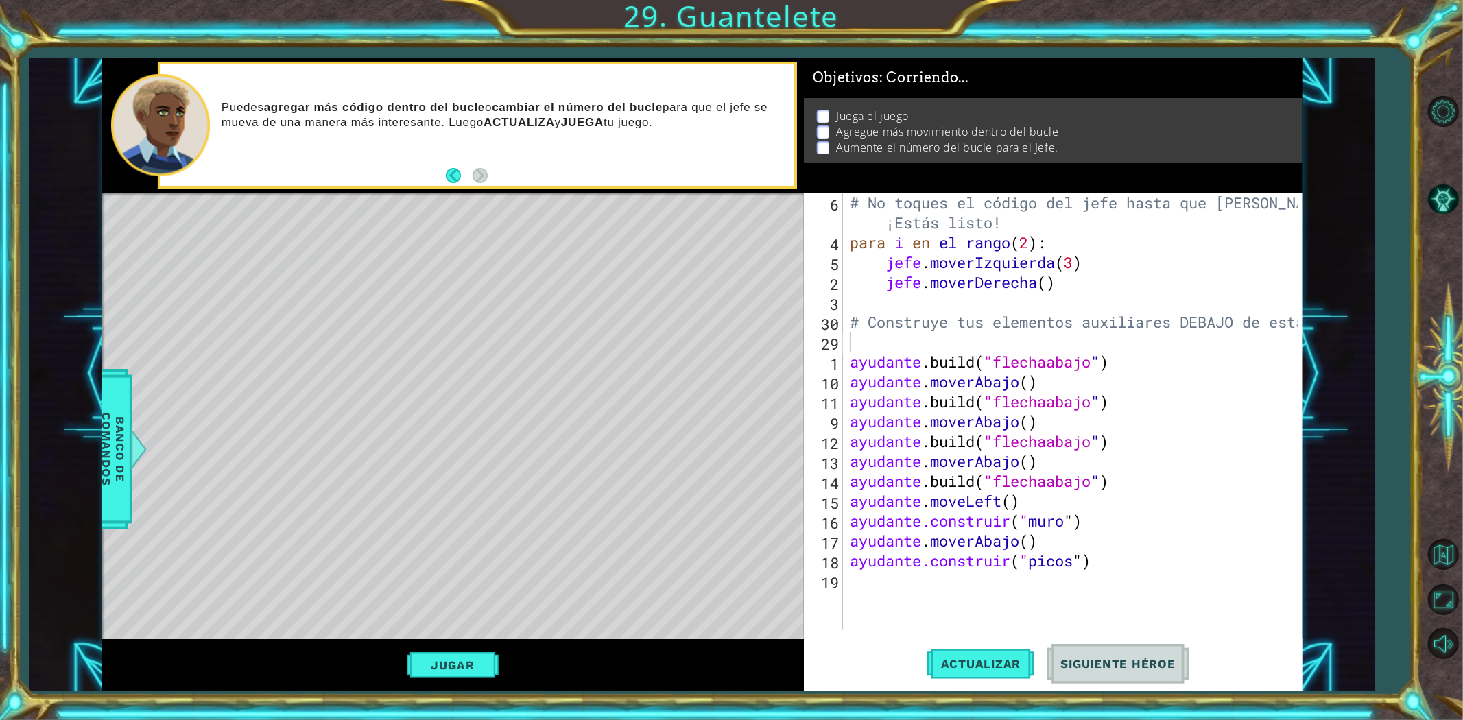
drag, startPoint x: 845, startPoint y: 366, endPoint x: 958, endPoint y: 403, distance: 119.1
click at [992, 422] on div "6 4 5 2 3 30 29 1 10 11 9 12 13 14 15 16 17 18 19 # No toques el código del jef…" at bounding box center [1051, 412] width 494 height 438
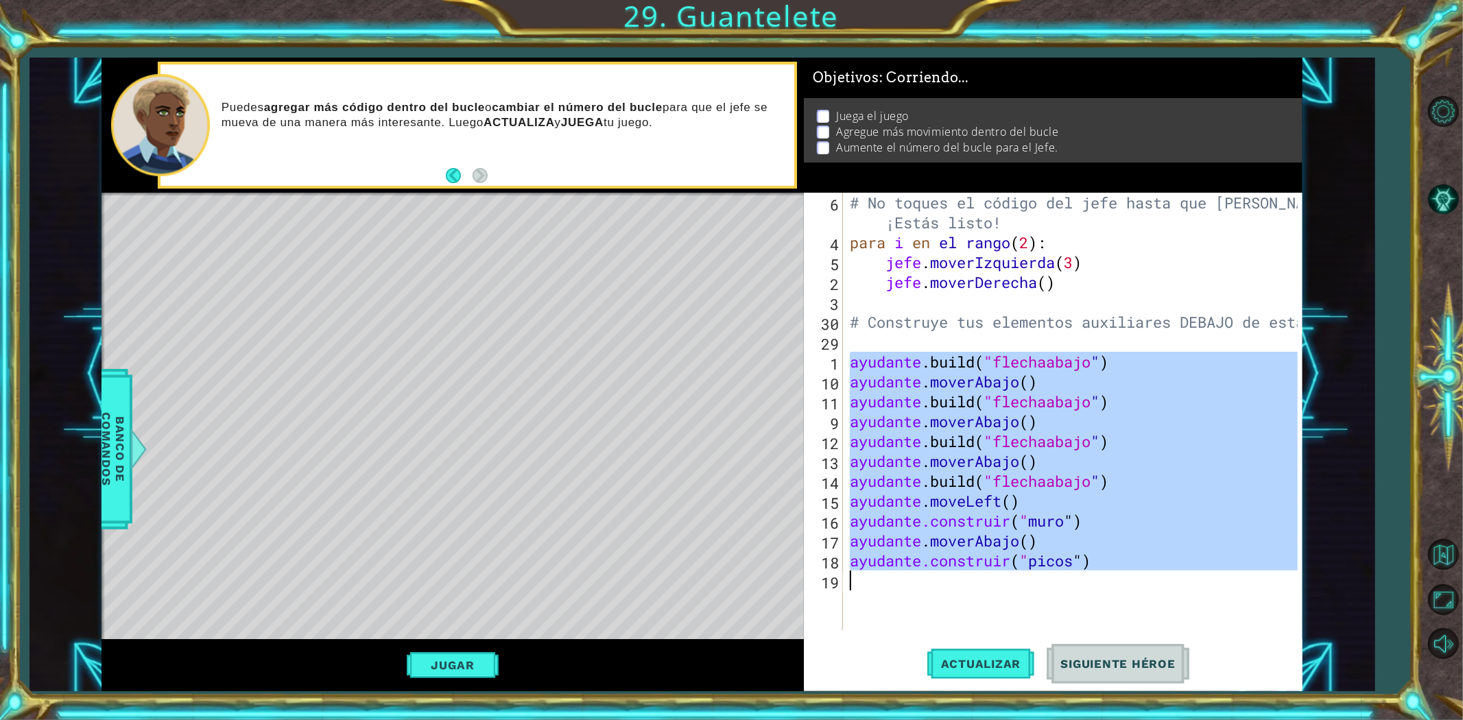
drag, startPoint x: 847, startPoint y: 367, endPoint x: 1160, endPoint y: 573, distance: 374.5
click at [1160, 573] on div "# No toques el código del jefe hasta que [PERSON_NAME] lo diga ¡Estás listo! pa…" at bounding box center [1076, 441] width 458 height 497
type textarea "[DOMAIN_NAME]("spikes")"
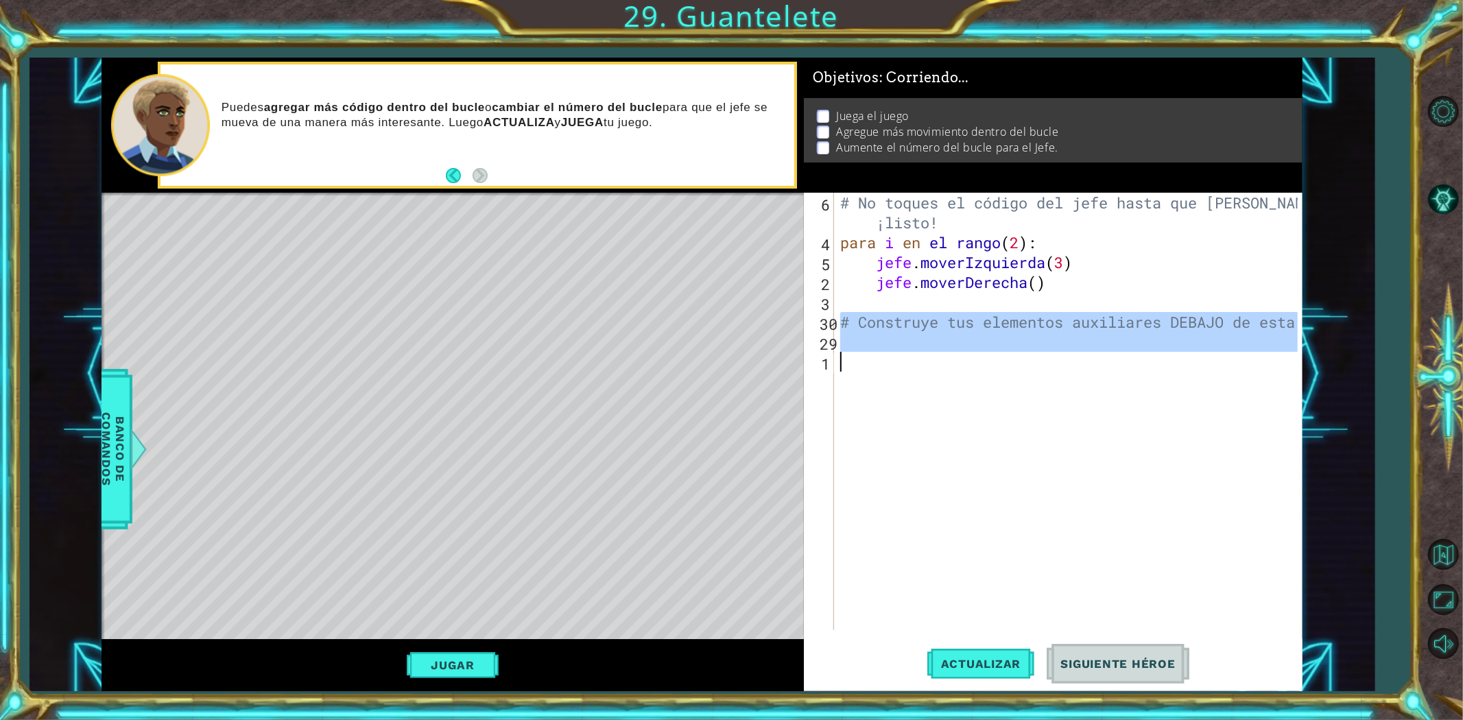
drag, startPoint x: 842, startPoint y: 321, endPoint x: 911, endPoint y: 375, distance: 88.0
click at [911, 375] on div "# No toques el código del jefe hasta que [PERSON_NAME] diga que estás listo. ¡l…" at bounding box center [1071, 441] width 467 height 497
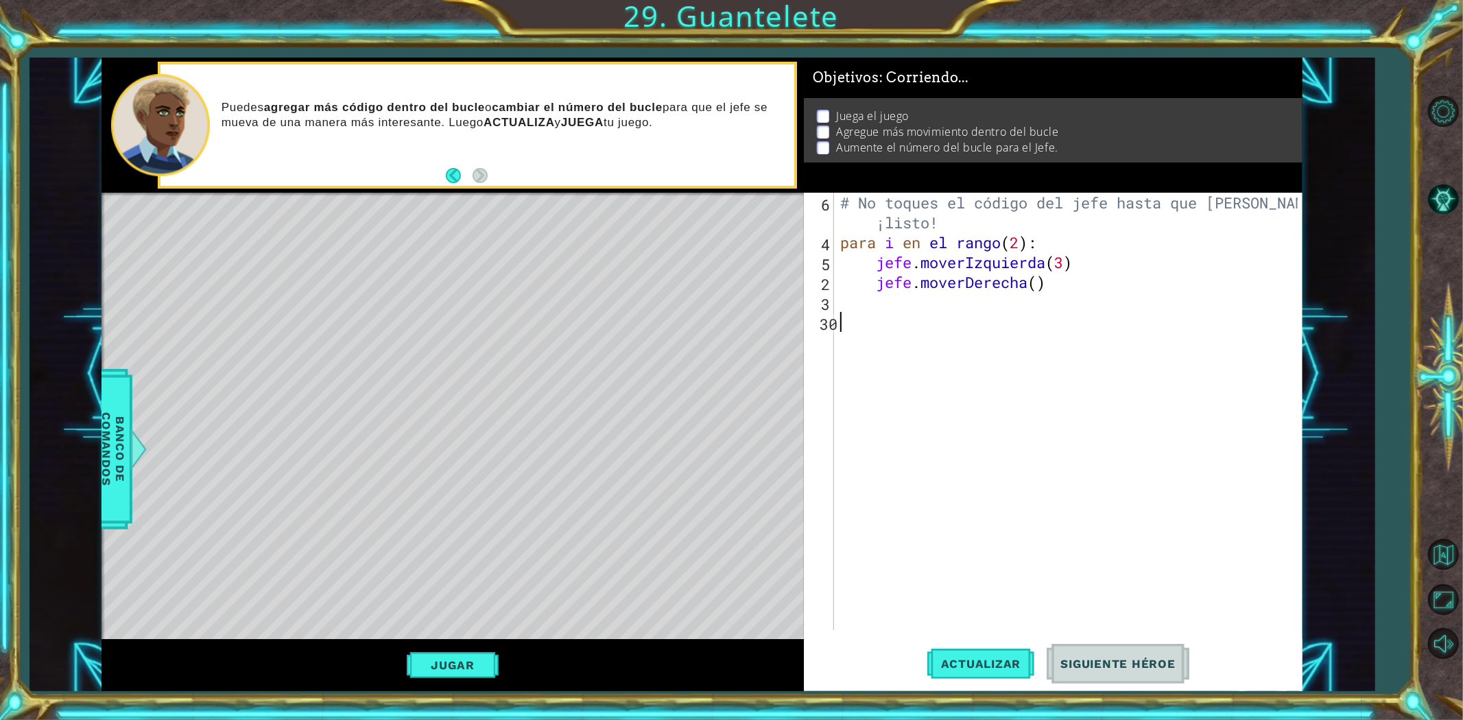
click at [908, 316] on div "# No toques el código del jefe hasta que [PERSON_NAME] diga que estás listo. ¡l…" at bounding box center [1071, 441] width 467 height 497
click at [882, 300] on div "# No toques el código del jefe hasta que [PERSON_NAME] diga que estás listo. ¡l…" at bounding box center [1071, 441] width 467 height 497
click at [882, 295] on div "# No toques el código del jefe hasta que [PERSON_NAME] diga que estás listo. ¡l…" at bounding box center [1071, 441] width 467 height 497
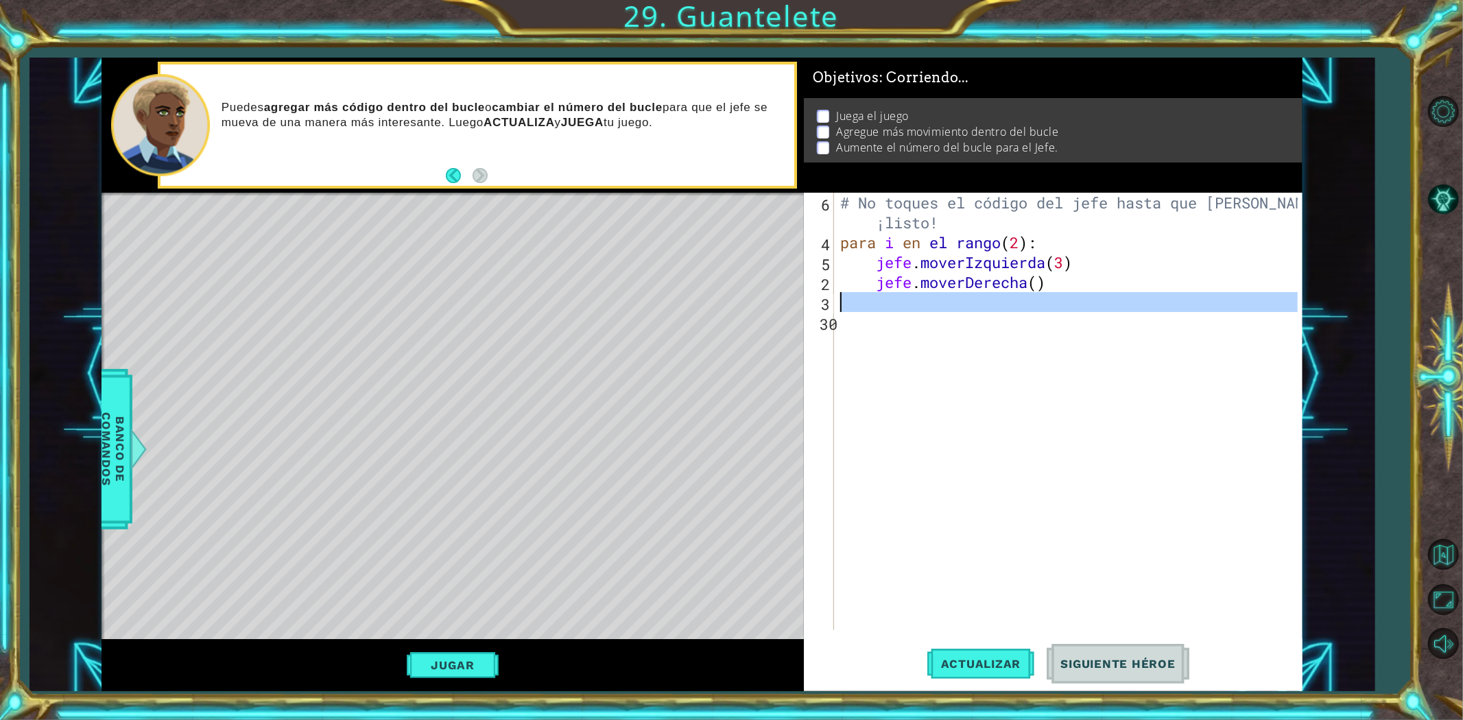
click at [872, 316] on div "# No toques el código del jefe hasta que [PERSON_NAME] diga que estás listo. ¡l…" at bounding box center [1068, 412] width 460 height 438
click at [860, 328] on div "# No toques el código del jefe hasta que [PERSON_NAME] diga que estás listo. ¡l…" at bounding box center [1071, 441] width 467 height 497
click at [854, 326] on div "# No toques el código del jefe hasta que [PERSON_NAME] diga que estás listo. ¡l…" at bounding box center [1071, 441] width 467 height 497
click at [821, 322] on font "30" at bounding box center [829, 324] width 18 height 20
drag, startPoint x: 821, startPoint y: 322, endPoint x: 838, endPoint y: 327, distance: 17.6
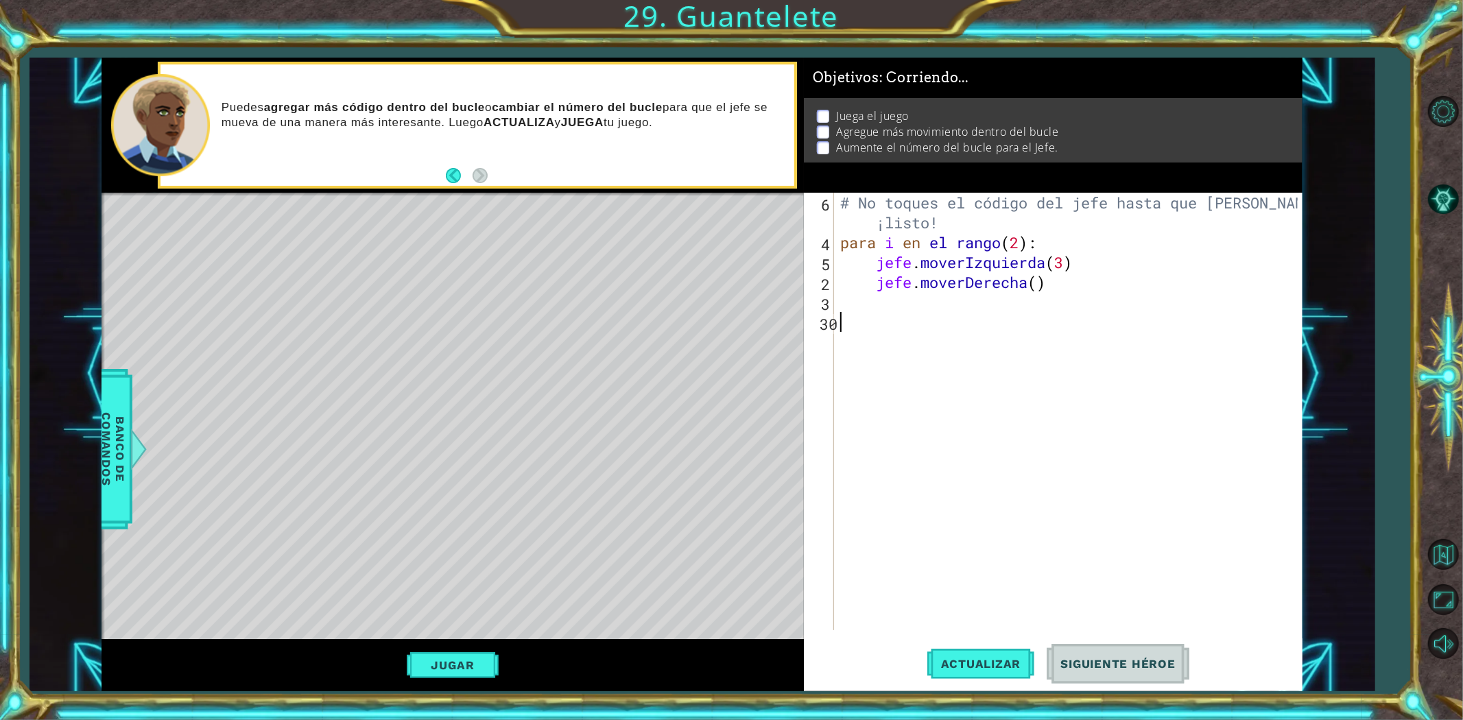
click at [832, 325] on font "30" at bounding box center [829, 324] width 18 height 20
click at [933, 346] on div "# No toques el código del jefe hasta que [PERSON_NAME] diga que estás listo. ¡l…" at bounding box center [1071, 441] width 467 height 497
click at [930, 346] on div "# No toques el código del jefe hasta que [PERSON_NAME] diga que estás listo. ¡l…" at bounding box center [1071, 441] width 467 height 497
click at [880, 311] on div "# No toques el código del jefe hasta que [PERSON_NAME] diga que estás listo. ¡l…" at bounding box center [1071, 441] width 467 height 497
